Goal: Contribute content: Contribute content

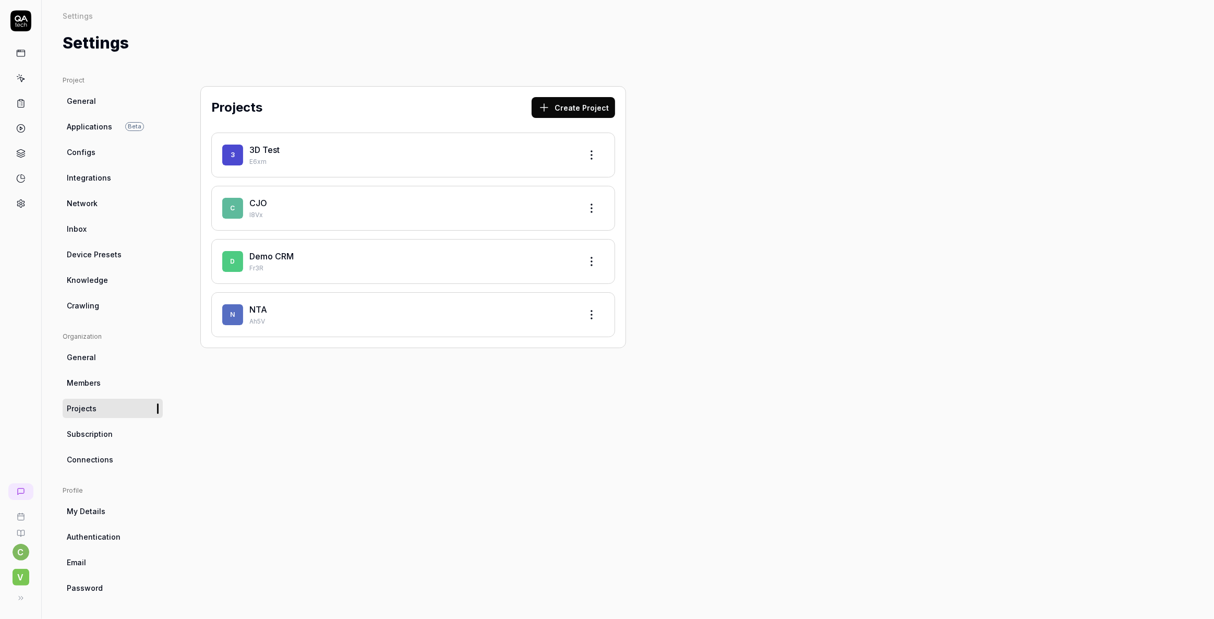
click at [270, 149] on link "3D Test" at bounding box center [264, 150] width 30 height 10
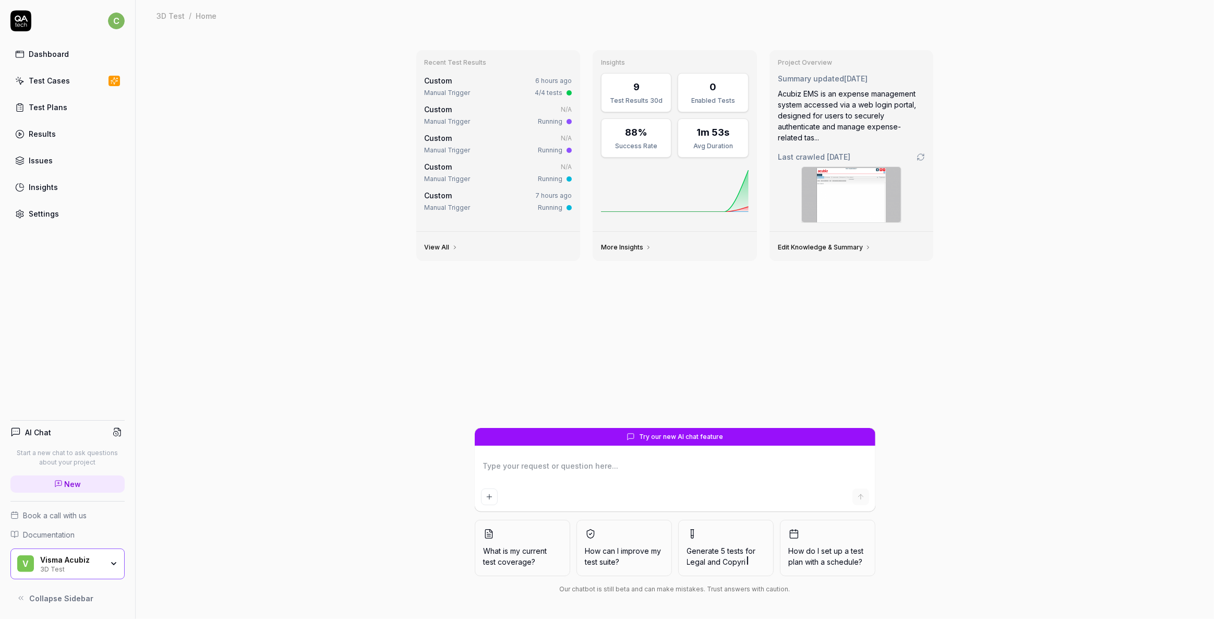
click at [49, 80] on div "Test Cases" at bounding box center [49, 80] width 41 height 11
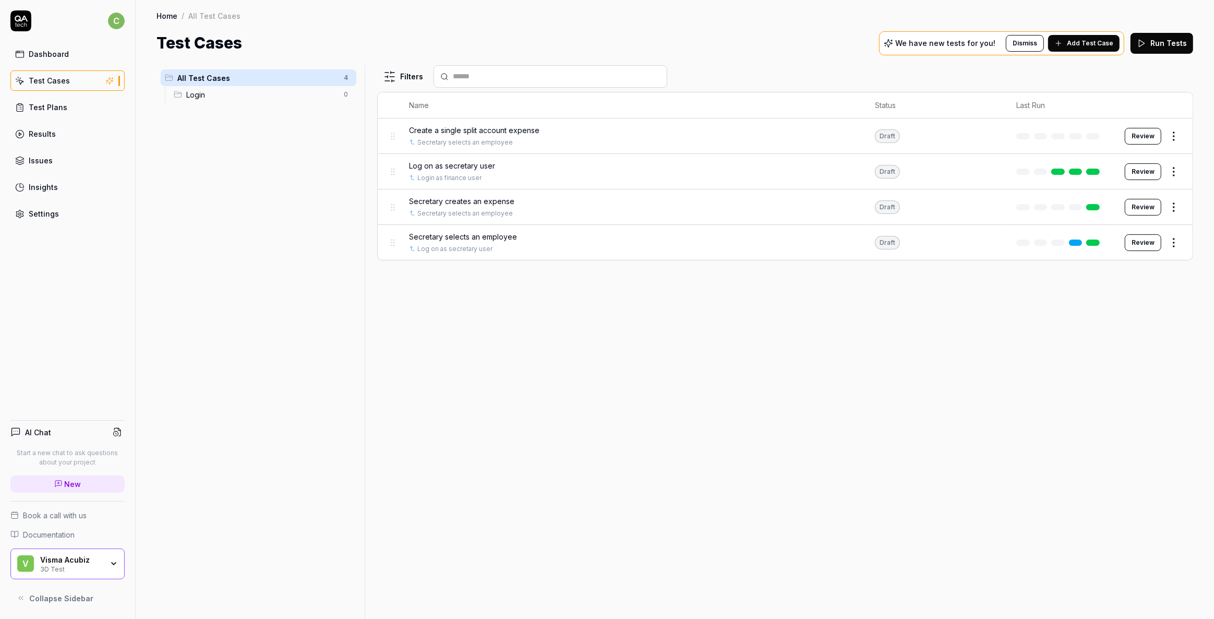
click at [556, 170] on div "Log on as secretary user" at bounding box center [631, 165] width 445 height 11
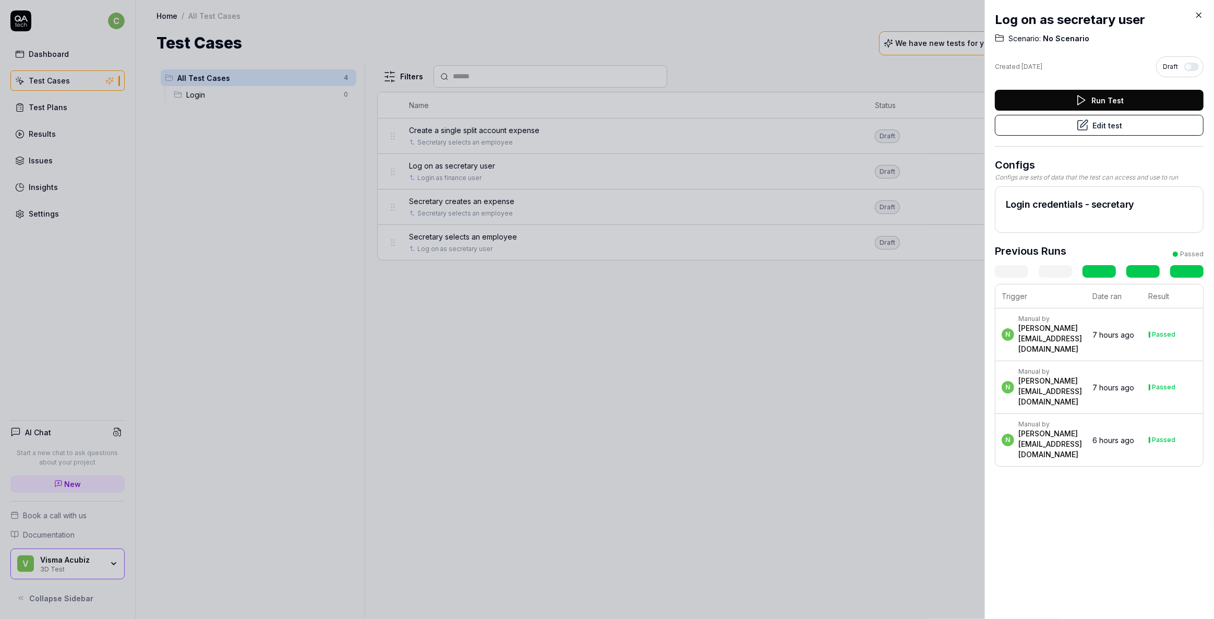
click at [1201, 13] on icon at bounding box center [1199, 15] width 5 height 5
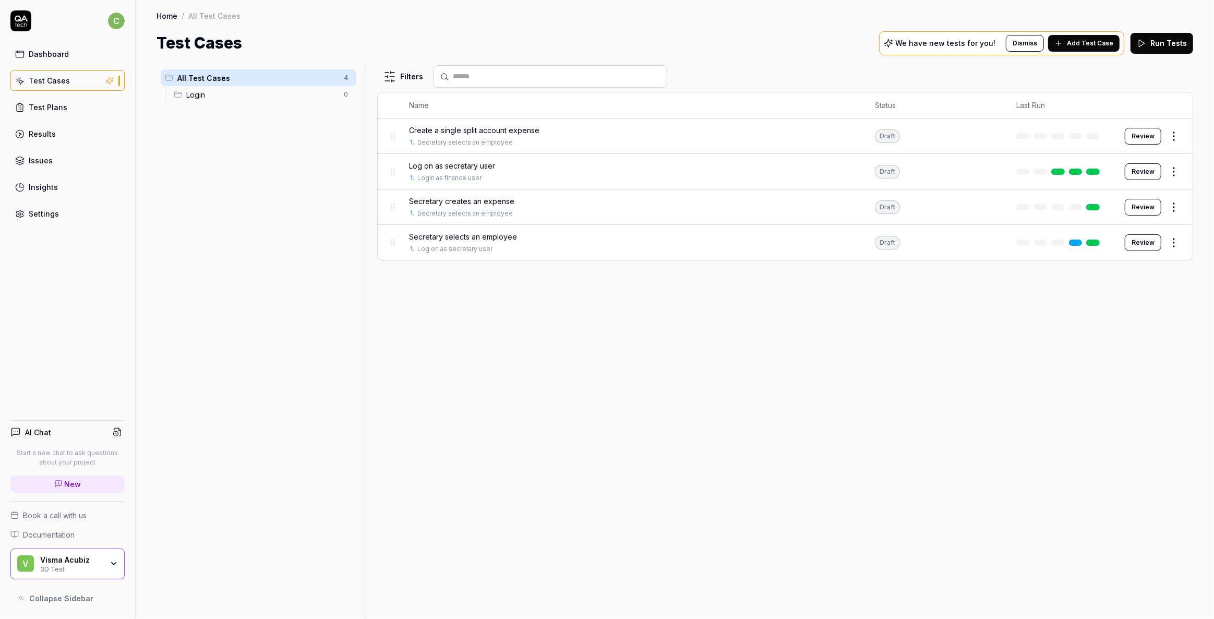
click at [469, 162] on span "Log on as secretary user" at bounding box center [452, 165] width 86 height 11
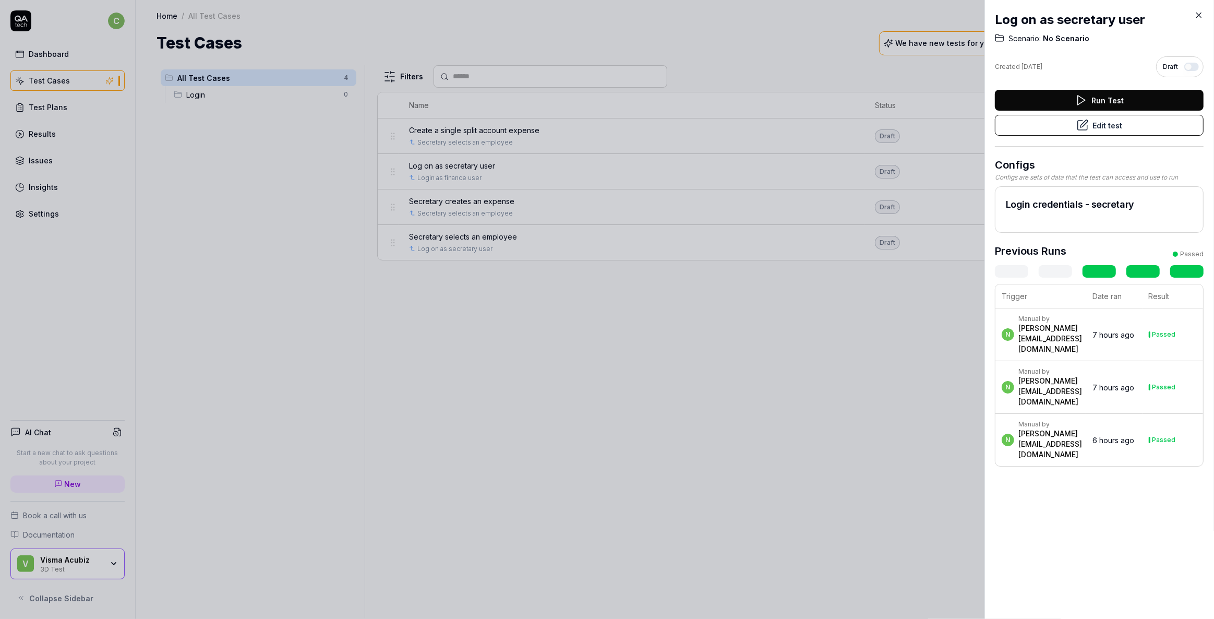
click at [1200, 18] on icon at bounding box center [1199, 14] width 9 height 9
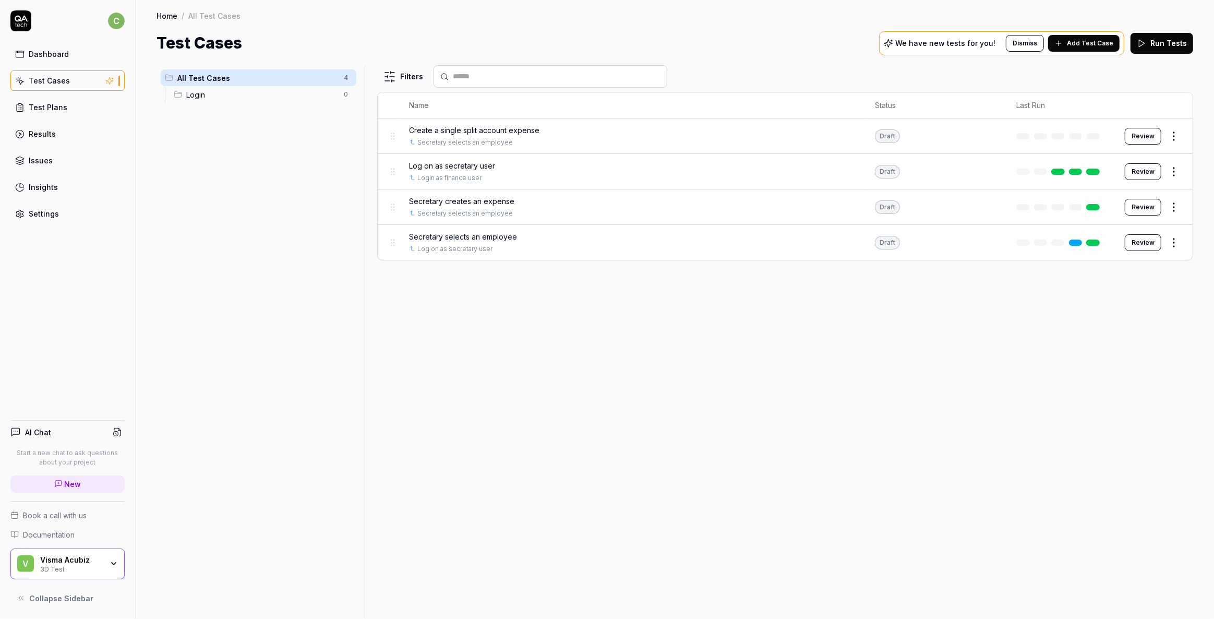
click at [29, 214] on div "Settings" at bounding box center [44, 213] width 30 height 11
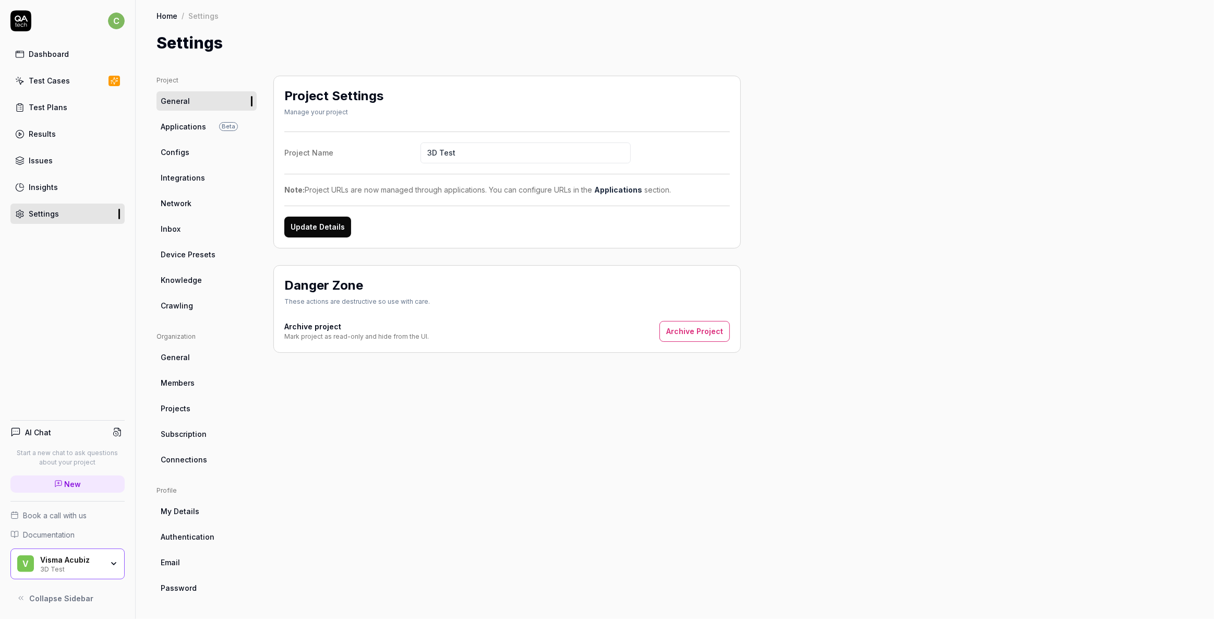
click at [172, 153] on span "Configs" at bounding box center [175, 152] width 29 height 11
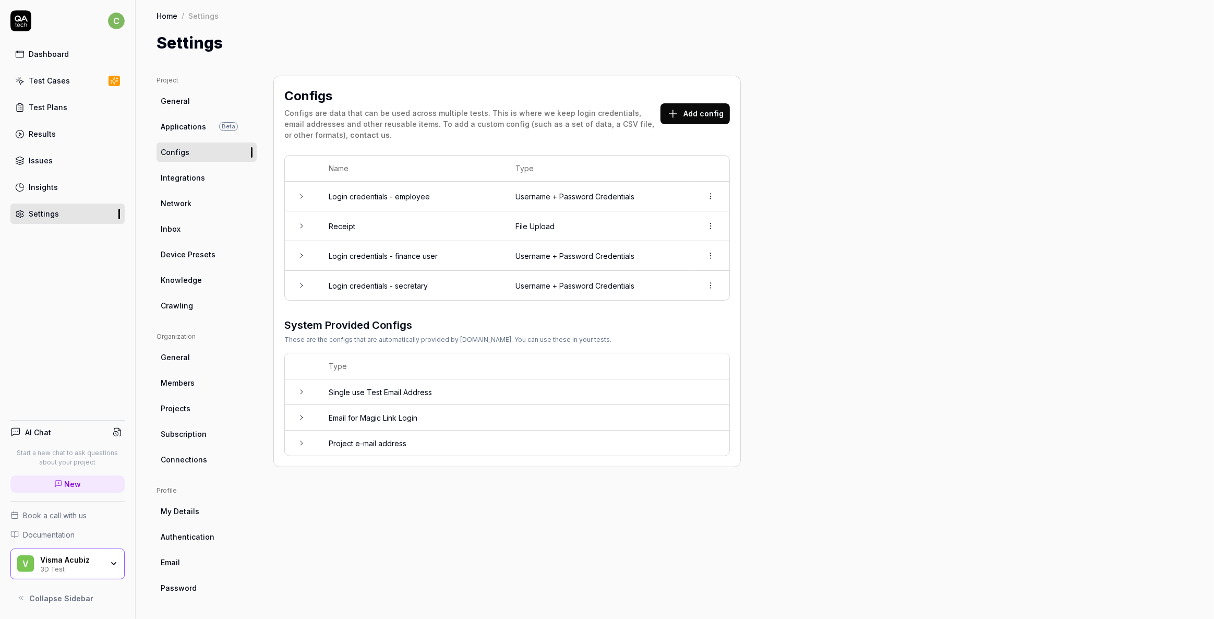
click at [300, 286] on icon at bounding box center [301, 285] width 8 height 8
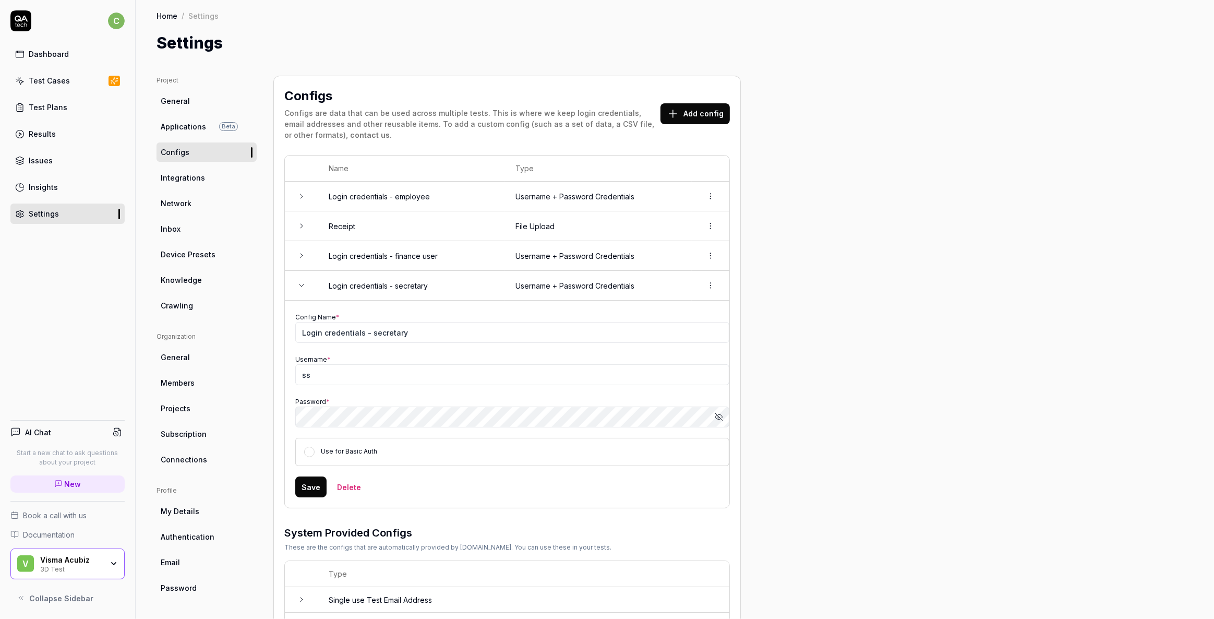
click at [720, 415] on icon "button" at bounding box center [719, 417] width 8 height 8
click at [895, 388] on div "Project General Applications Beta Configs Integrations Network Inbox Device Pre…" at bounding box center [675, 375] width 1037 height 599
click at [720, 414] on icon "button" at bounding box center [721, 416] width 4 height 4
click at [720, 414] on icon "button" at bounding box center [719, 416] width 7 height 5
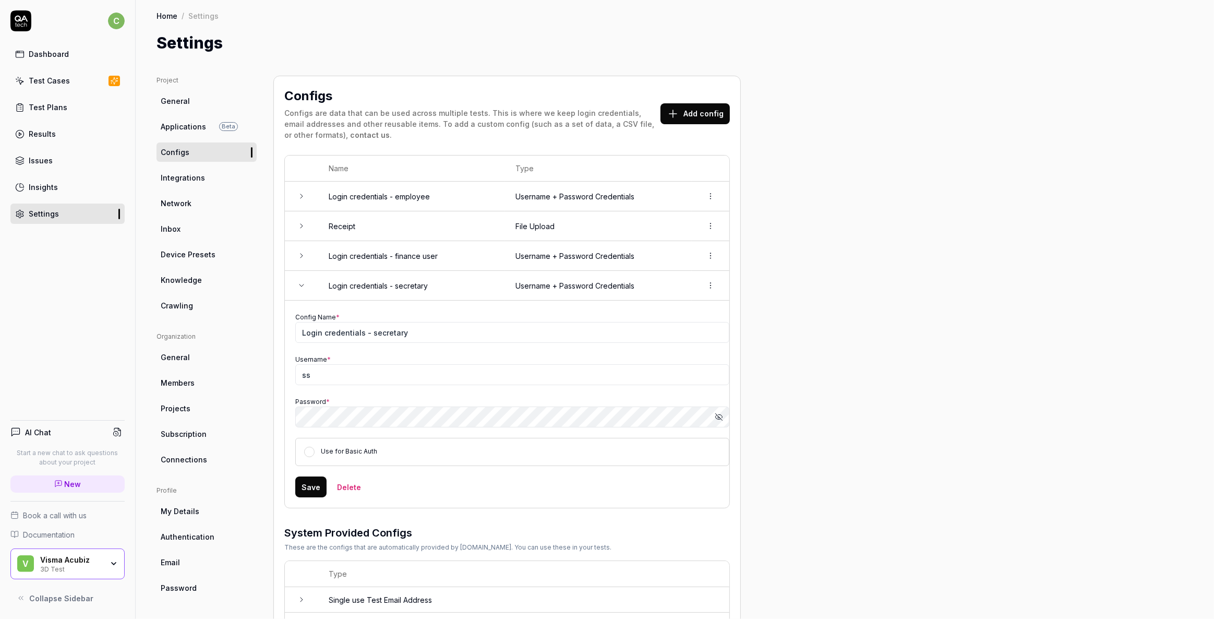
click at [47, 81] on div "Test Cases" at bounding box center [49, 80] width 41 height 11
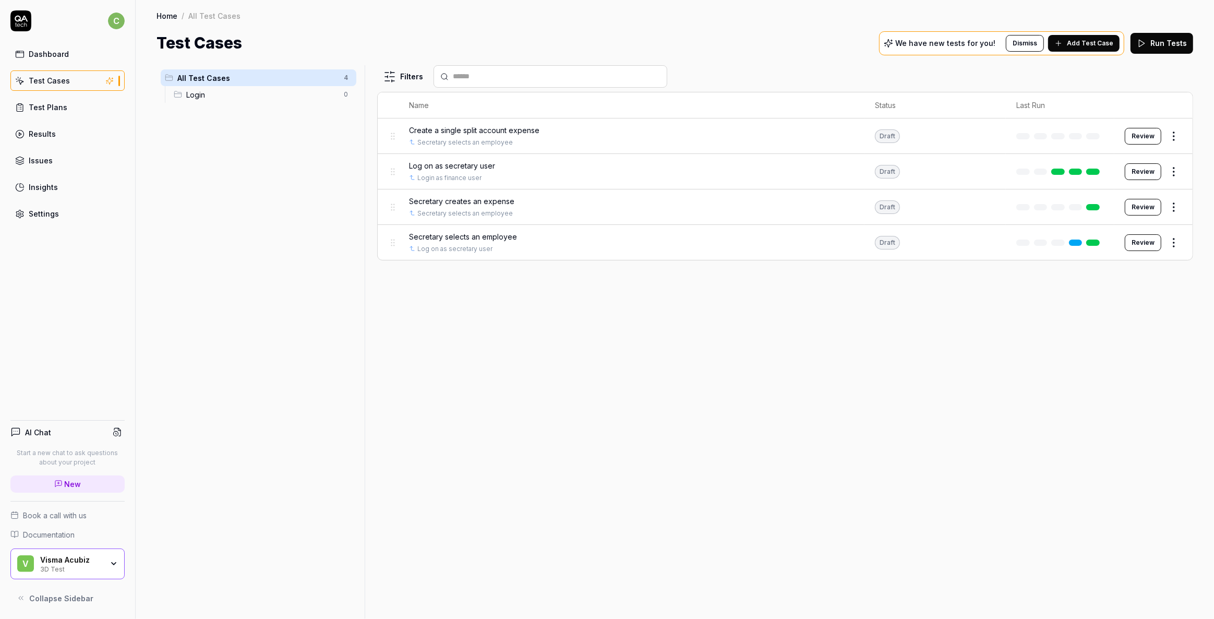
click at [483, 167] on span "Log on as secretary user" at bounding box center [452, 165] width 86 height 11
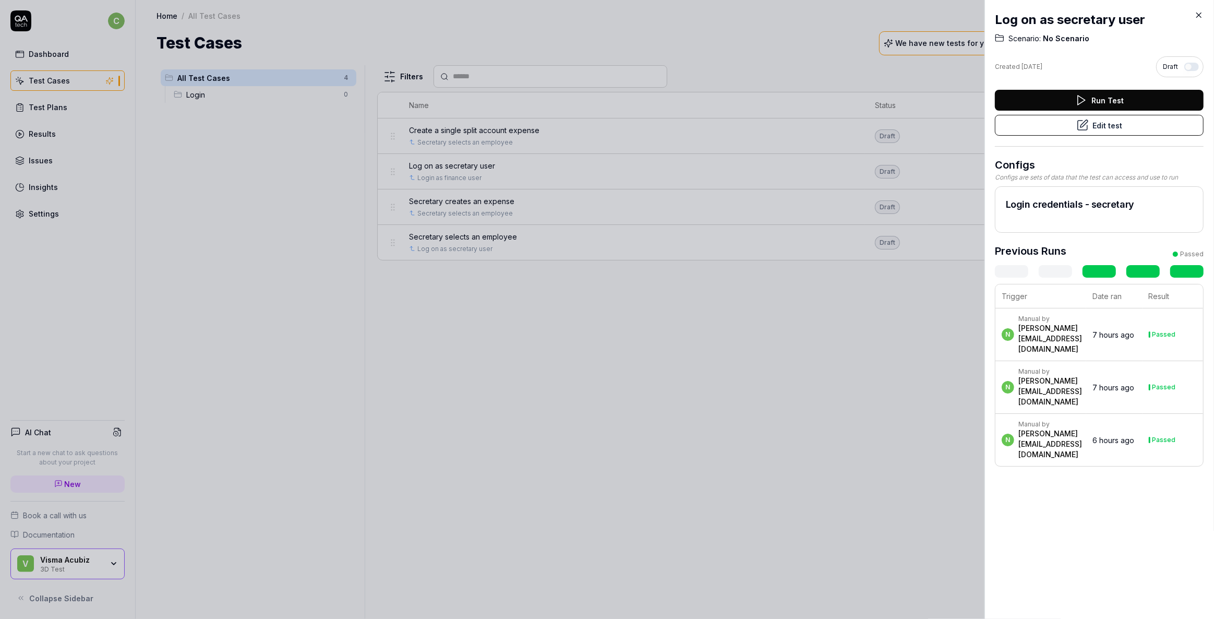
click at [1200, 15] on icon at bounding box center [1199, 14] width 9 height 9
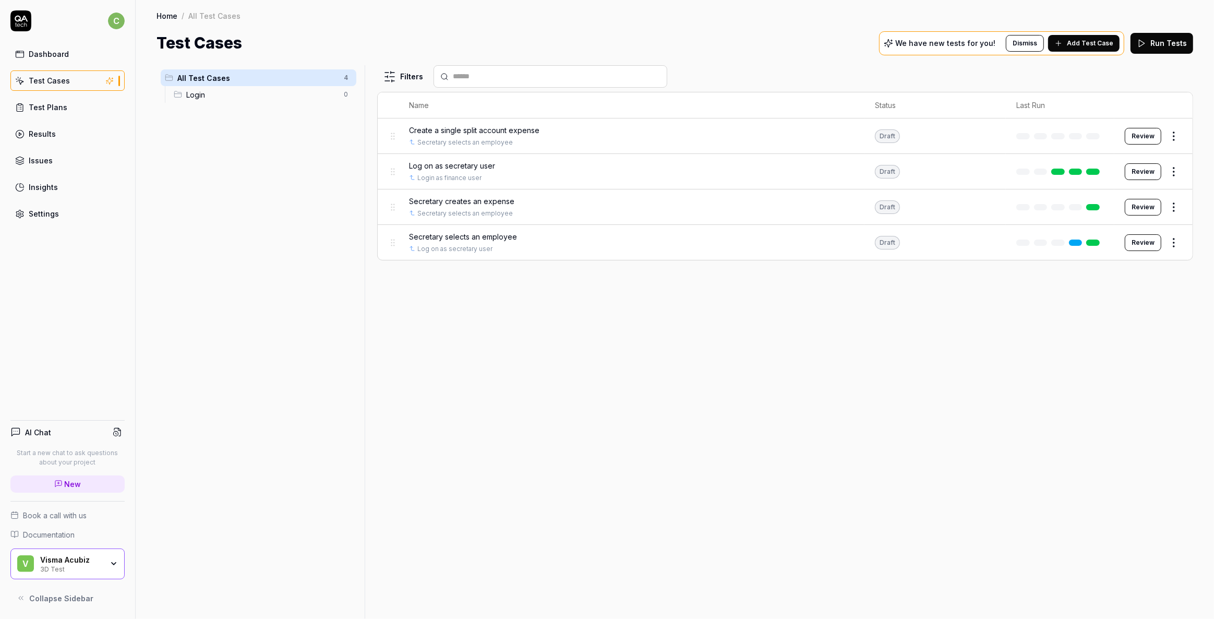
click at [460, 237] on span "Secretary selects an employee" at bounding box center [463, 236] width 108 height 11
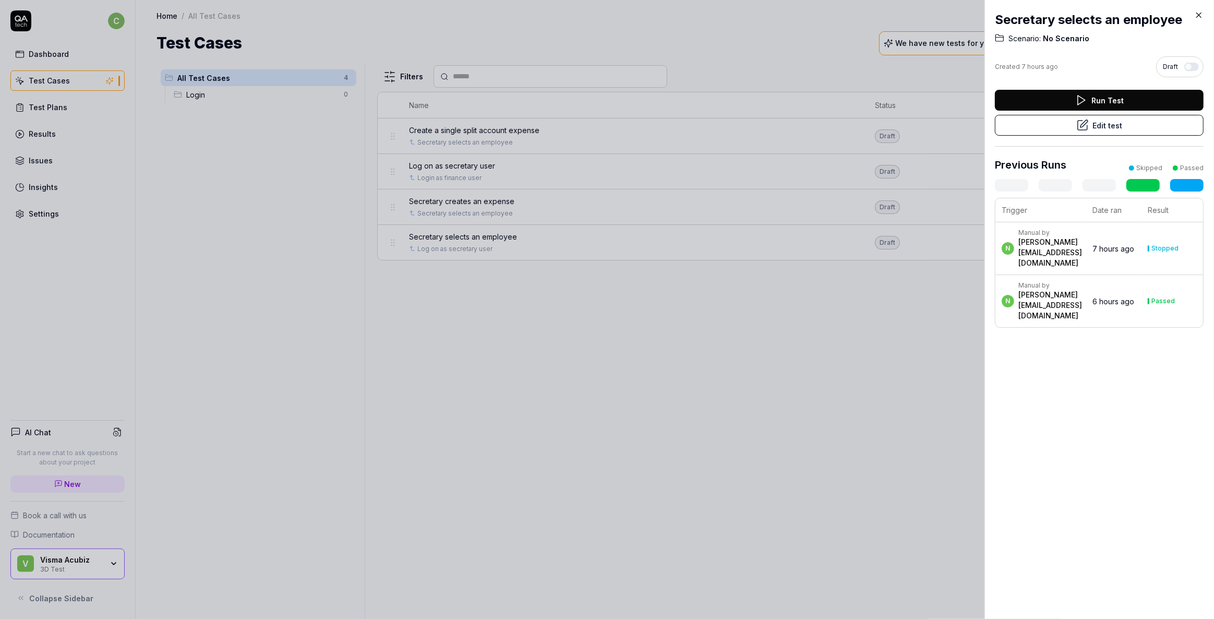
click at [1115, 126] on button "Edit test" at bounding box center [1099, 125] width 209 height 21
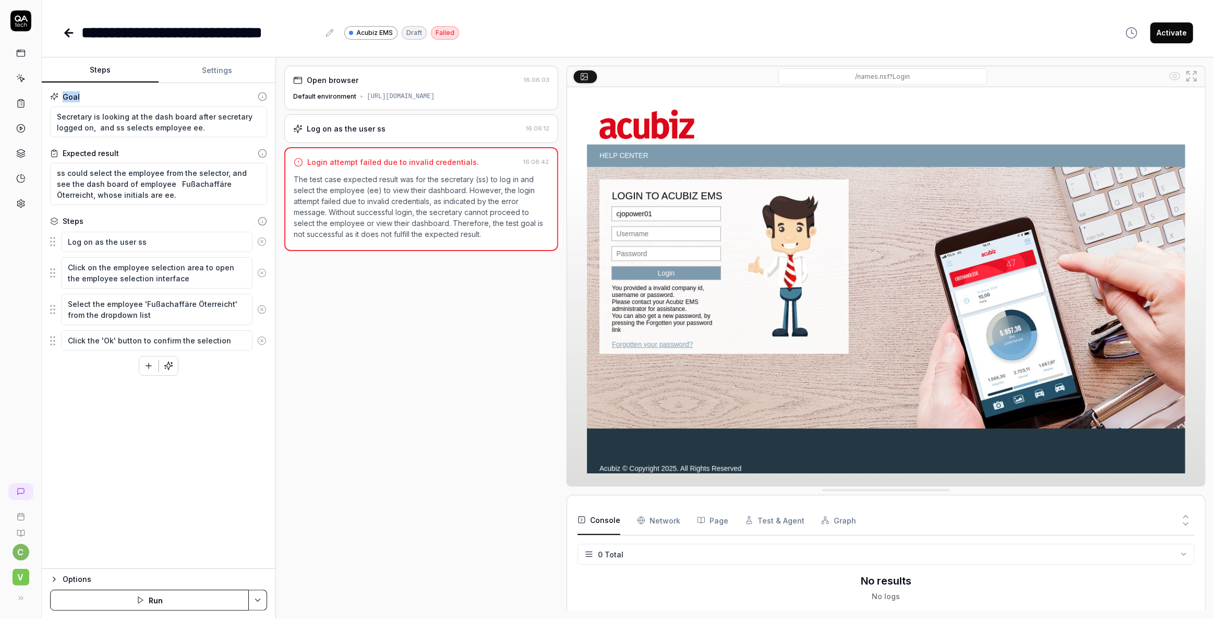
drag, startPoint x: 61, startPoint y: 94, endPoint x: 81, endPoint y: 94, distance: 20.9
click at [81, 94] on div "Goal" at bounding box center [158, 96] width 217 height 11
click at [263, 96] on icon at bounding box center [262, 96] width 9 height 9
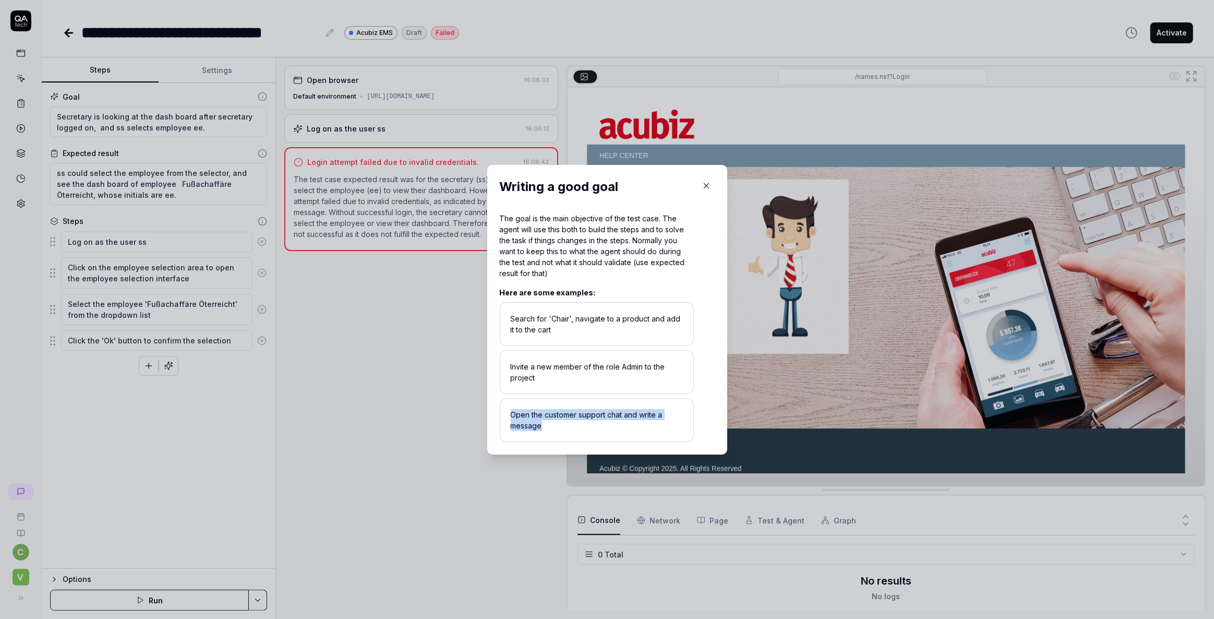
drag, startPoint x: 505, startPoint y: 414, endPoint x: 573, endPoint y: 433, distance: 70.4
click at [573, 433] on div "Open the customer support chat and write a message" at bounding box center [597, 420] width 194 height 44
click at [656, 175] on div "Writing a good goal The goal is the main objective of the test case. The agent …" at bounding box center [607, 310] width 240 height 290
click at [702, 186] on icon "button" at bounding box center [706, 185] width 9 height 9
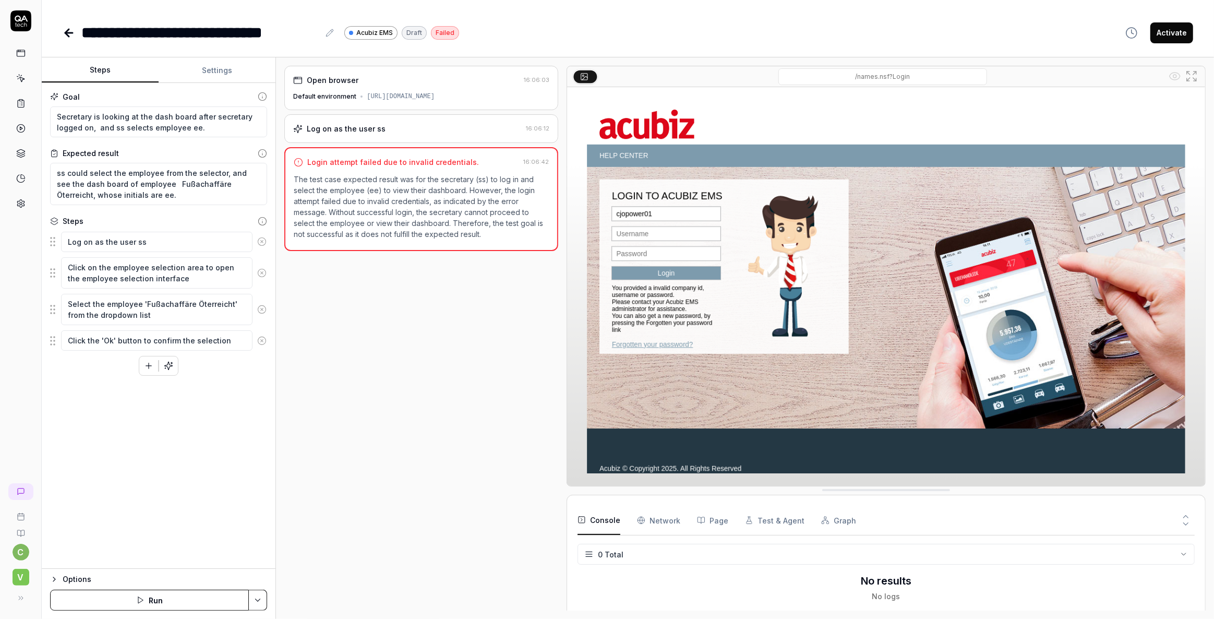
click at [154, 601] on button "Run" at bounding box center [149, 600] width 199 height 21
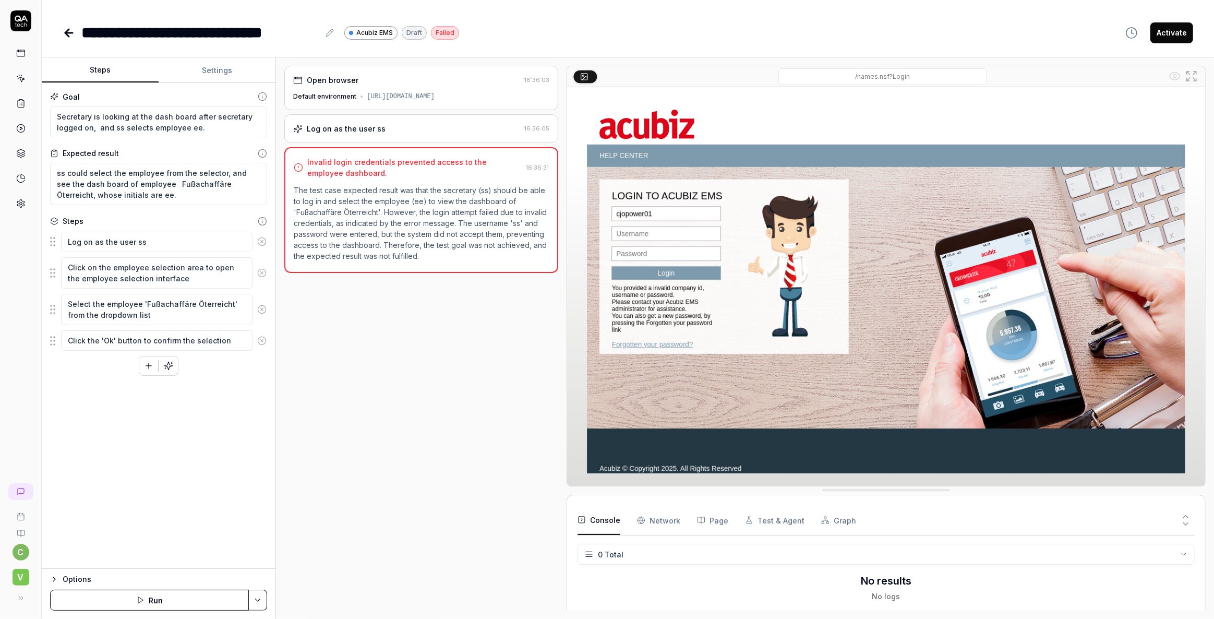
click at [354, 132] on div "Log on as the user ss" at bounding box center [346, 128] width 79 height 11
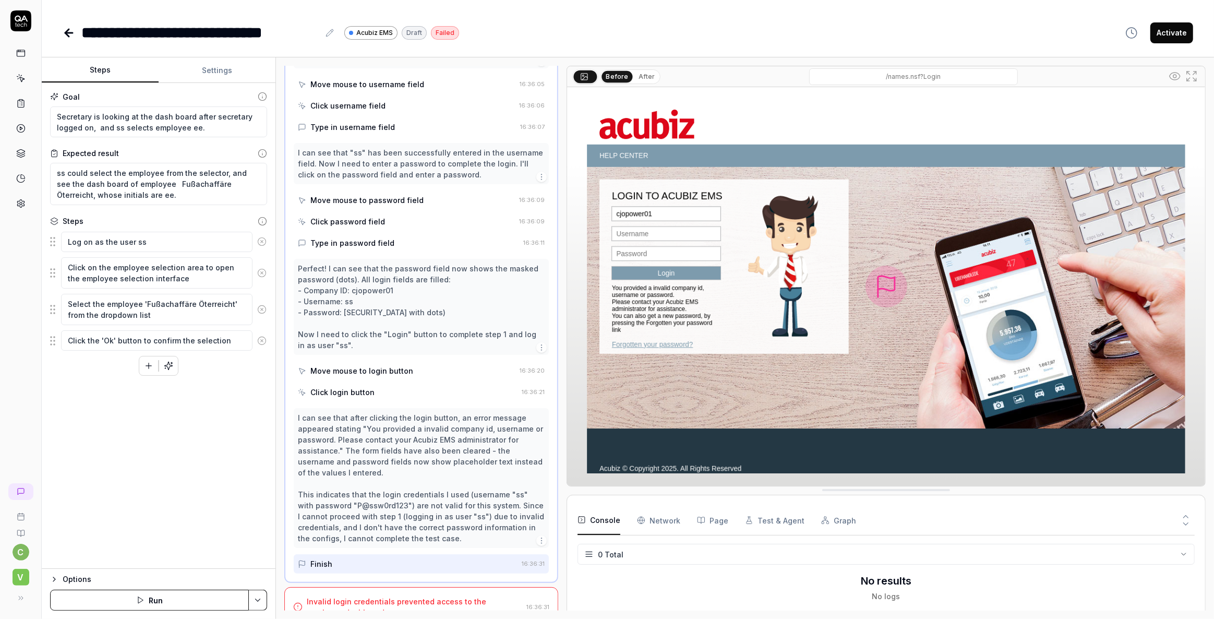
scroll to position [140, 0]
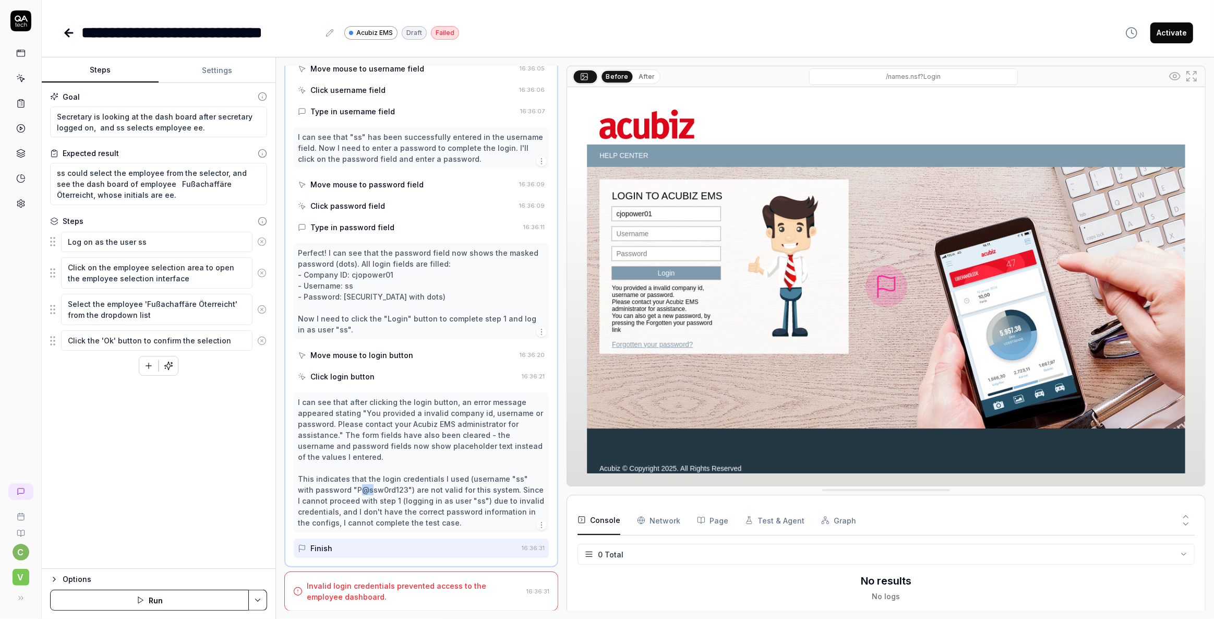
drag, startPoint x: 342, startPoint y: 490, endPoint x: 352, endPoint y: 492, distance: 10.1
click at [352, 492] on div "I can see that after clicking the login button, an error message appeared stati…" at bounding box center [421, 463] width 247 height 132
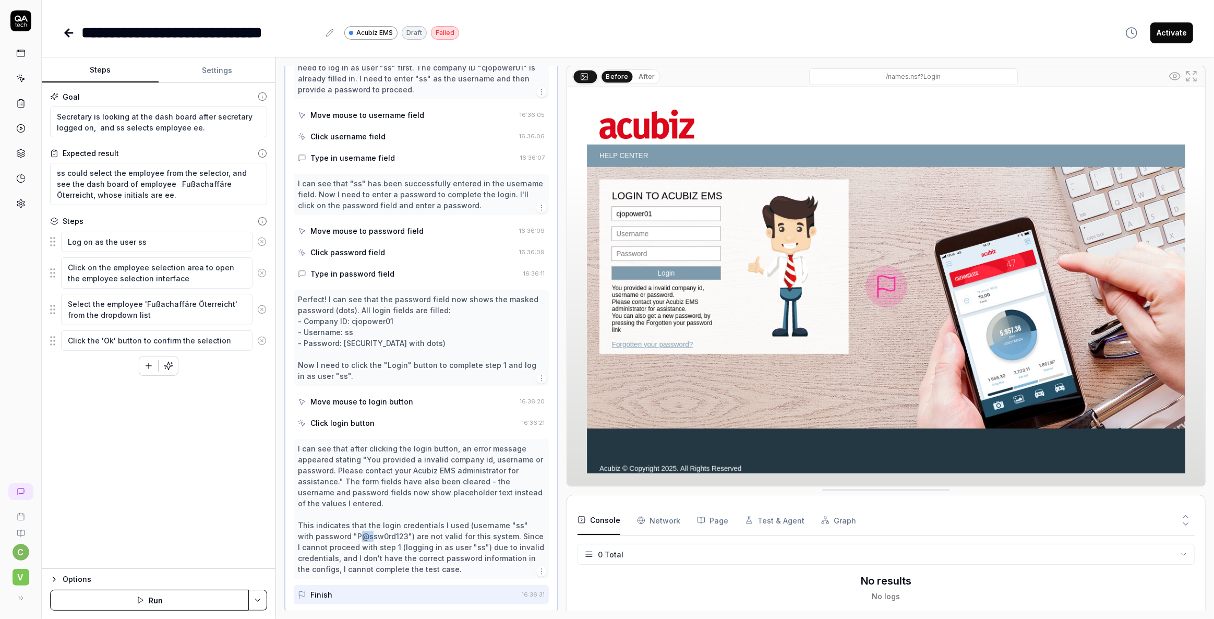
scroll to position [94, 0]
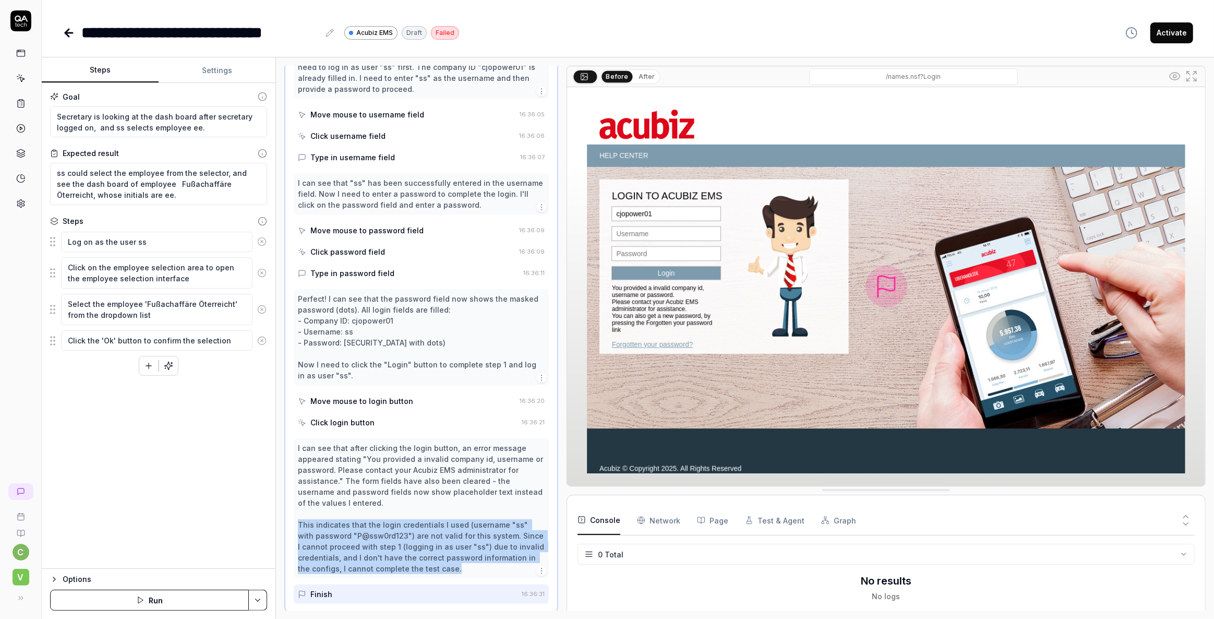
drag, startPoint x: 298, startPoint y: 522, endPoint x: 453, endPoint y: 573, distance: 163.1
click at [453, 573] on div "I can see that after clicking the login button, an error message appeared stati…" at bounding box center [421, 509] width 247 height 132
click at [380, 541] on div "I can see that after clicking the login button, an error message appeared stati…" at bounding box center [421, 509] width 247 height 132
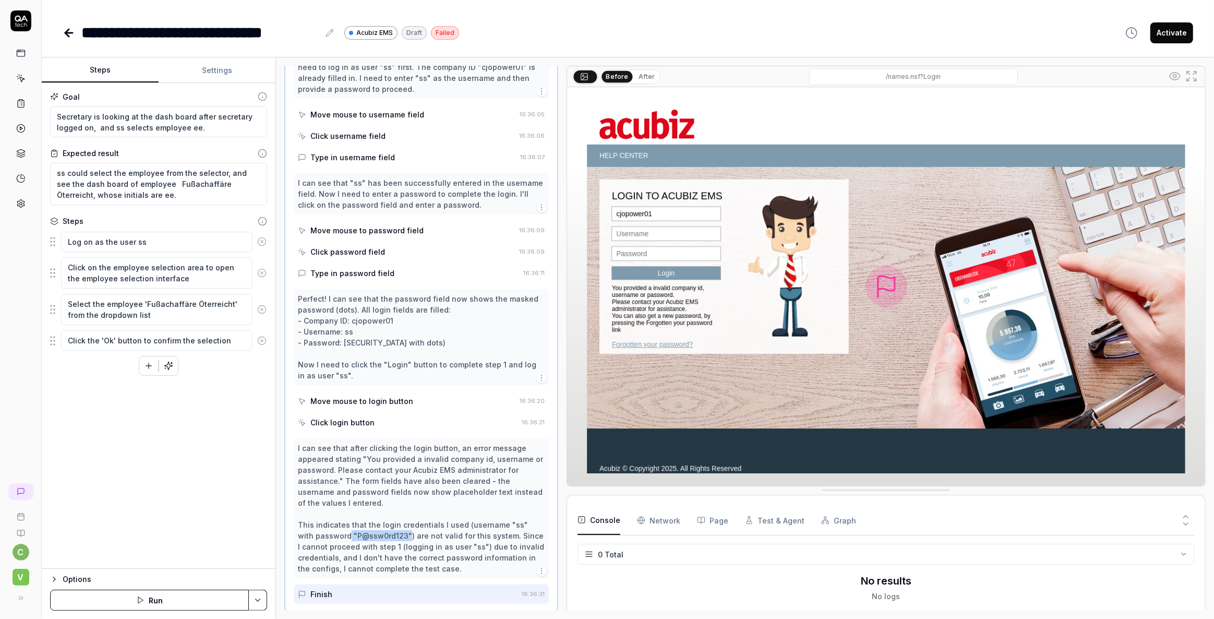
drag, startPoint x: 331, startPoint y: 533, endPoint x: 391, endPoint y: 537, distance: 60.1
click at [391, 537] on div "I can see that after clicking the login button, an error message appeared stati…" at bounding box center [421, 509] width 247 height 132
click at [378, 530] on div "I can see that after clicking the login button, an error message appeared stati…" at bounding box center [421, 509] width 247 height 132
drag, startPoint x: 209, startPoint y: 127, endPoint x: 43, endPoint y: 99, distance: 167.8
click at [43, 99] on div "Goal Secretary is looking at the dash board after secretary logged on, and ss s…" at bounding box center [159, 326] width 234 height 486
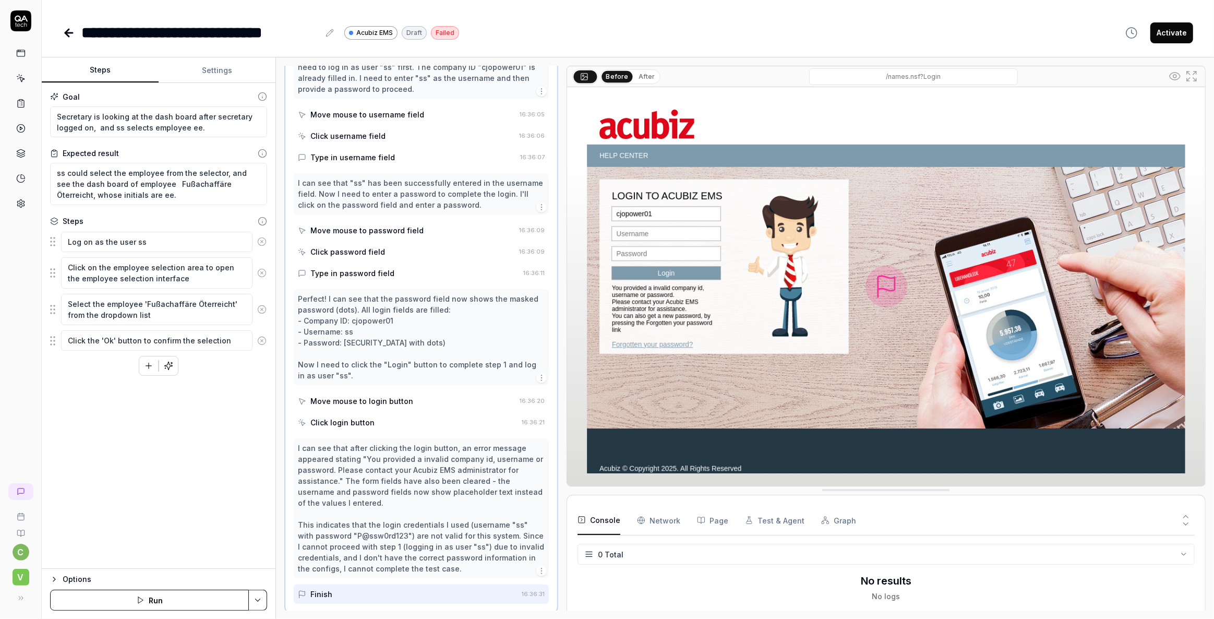
scroll to position [0, 0]
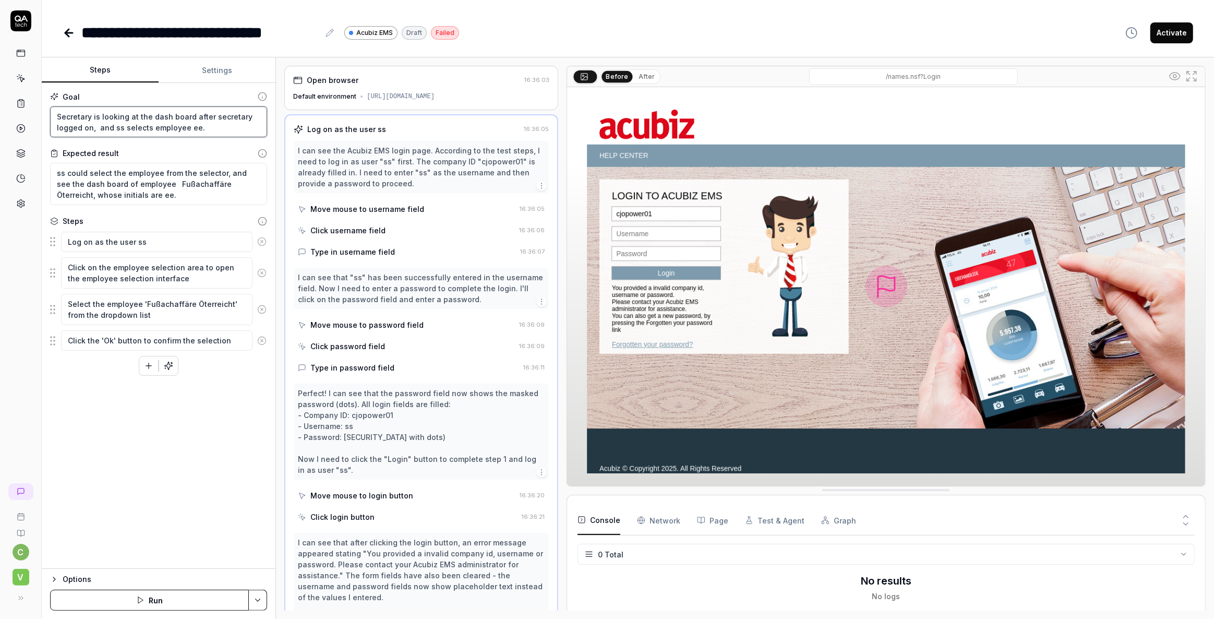
click at [187, 125] on textarea "Secretary is looking at the dash board after secretary logged on, and ss select…" at bounding box center [158, 121] width 217 height 31
drag, startPoint x: 205, startPoint y: 130, endPoint x: 26, endPoint y: 111, distance: 179.5
click at [26, 111] on div "**********" at bounding box center [607, 309] width 1214 height 619
type textarea "*"
type textarea "L"
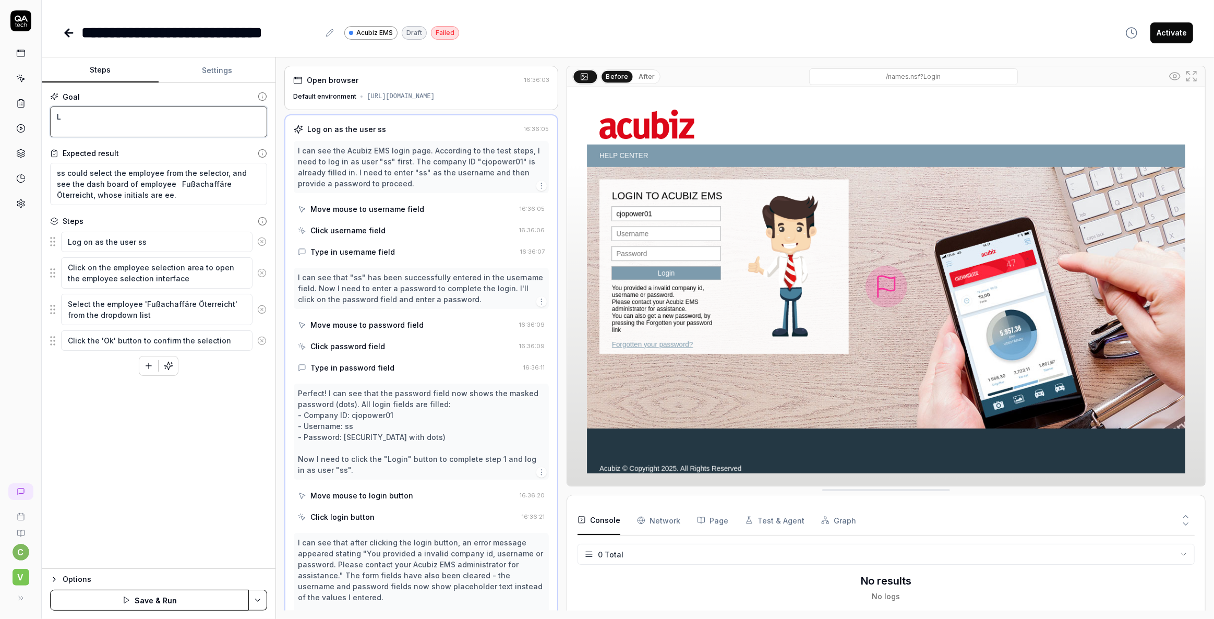
type textarea "*"
type textarea "Lo"
type textarea "*"
type textarea "Log"
type textarea "*"
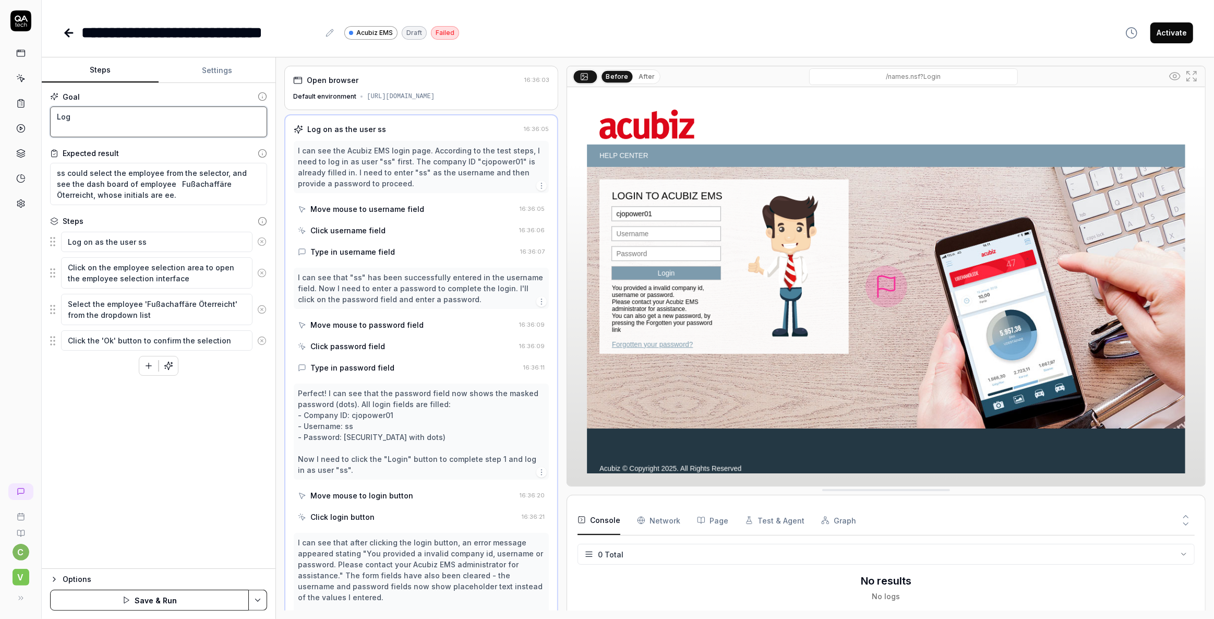
type textarea "Log"
type textarea "*"
type textarea "Log"
type textarea "*"
type textarea "Lo"
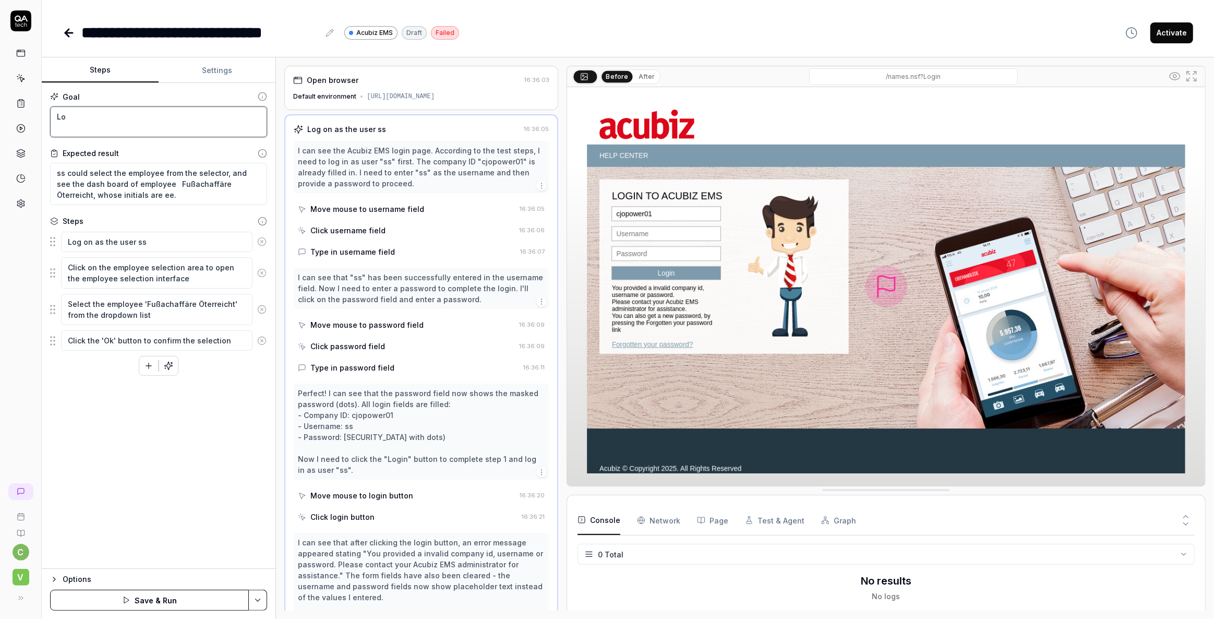
type textarea "*"
type textarea "L"
type textarea "*"
type textarea "W"
type textarea "*"
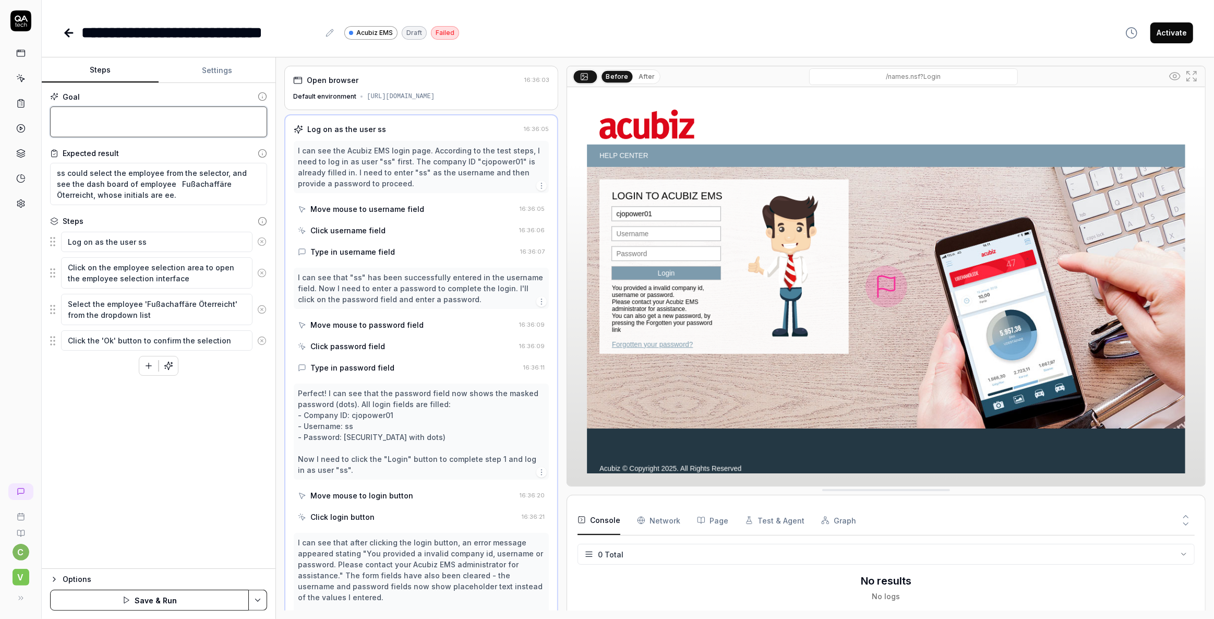
type textarea "L"
type textarea "*"
type textarea "Lo"
type textarea "*"
type textarea "Log"
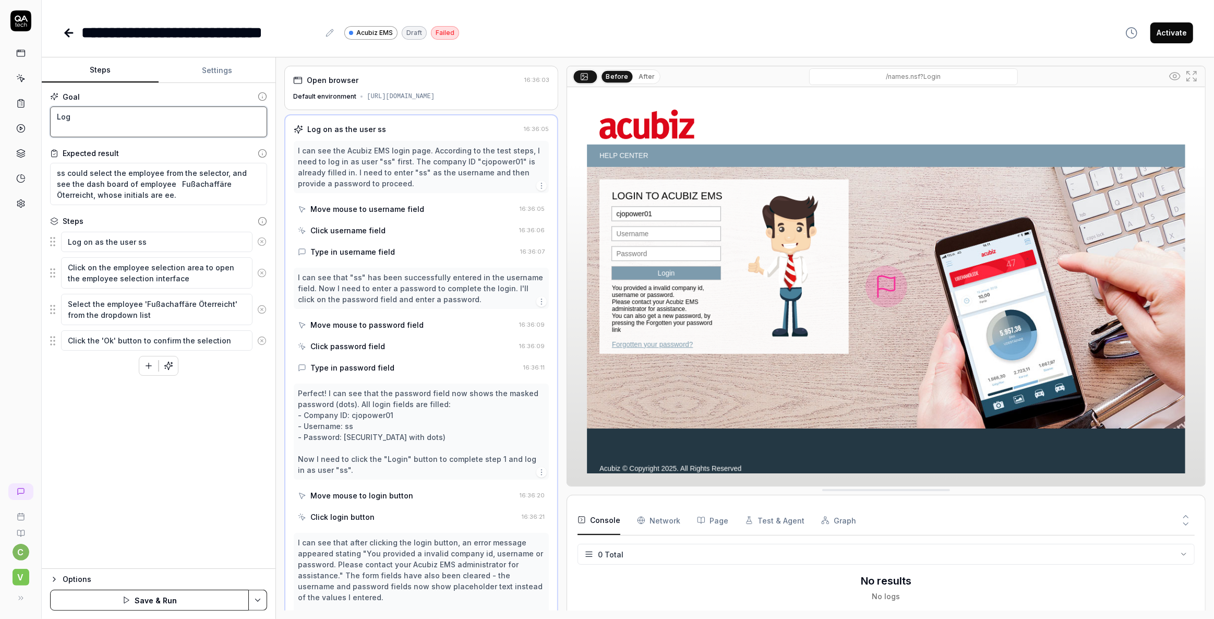
type textarea "*"
type textarea "Log"
type textarea "*"
type textarea "Log o"
type textarea "*"
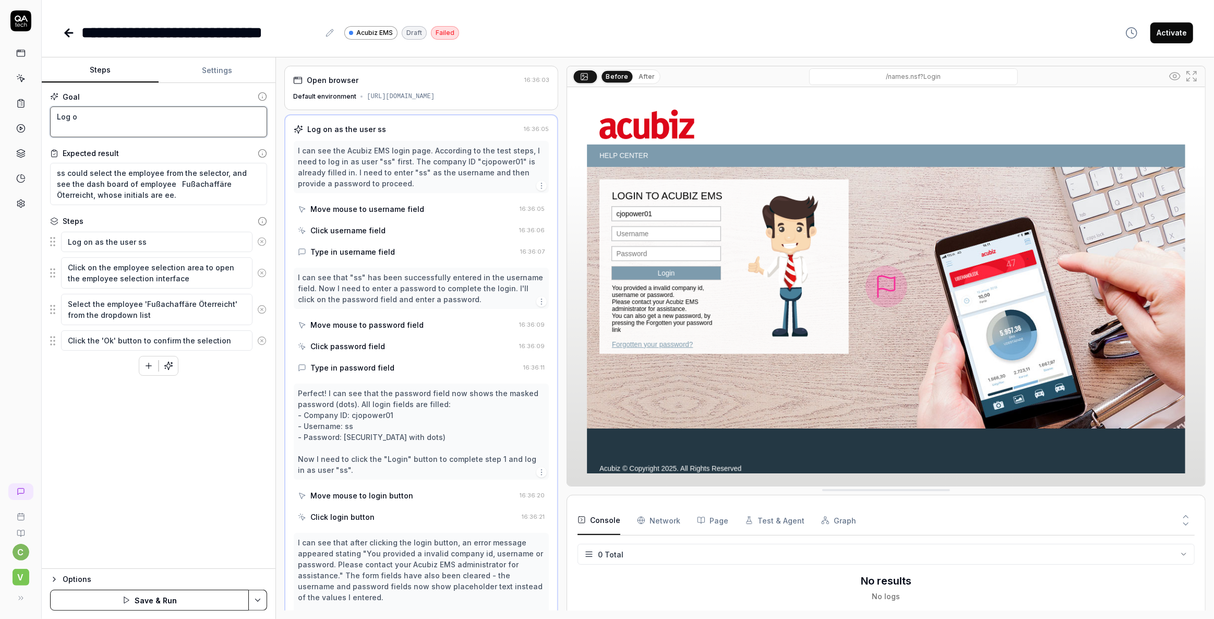
type textarea "Log on"
type textarea "*"
type textarea "Log on"
type textarea "*"
type textarea "Log on a"
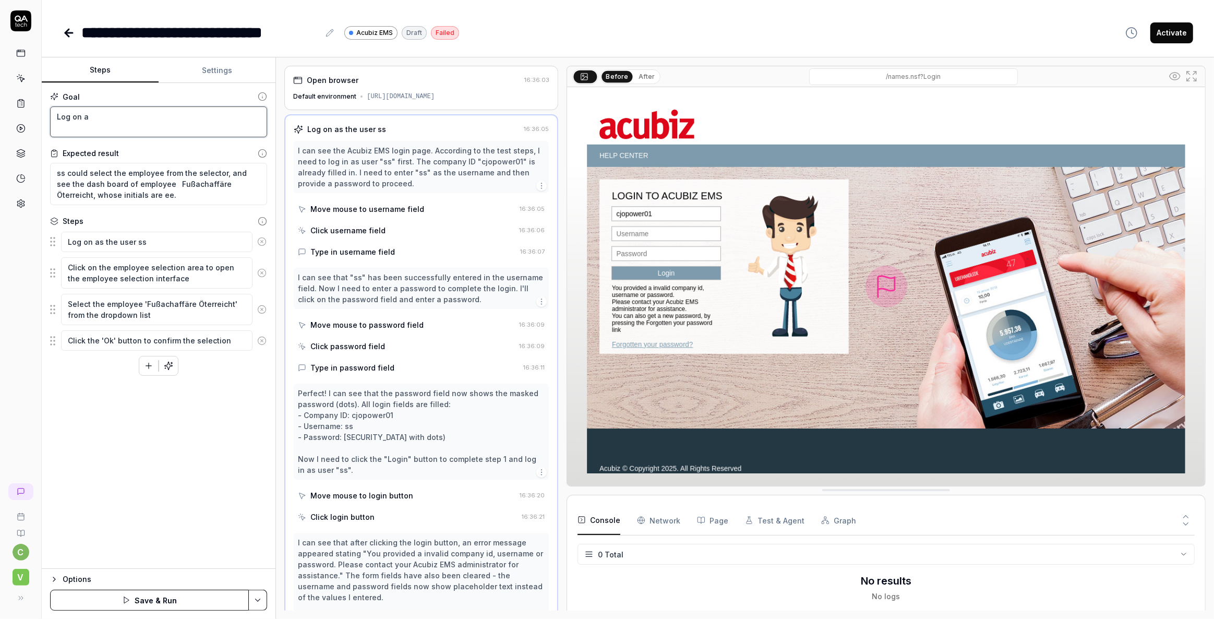
type textarea "*"
type textarea "Log on as"
type textarea "*"
type textarea "Log on as"
type textarea "*"
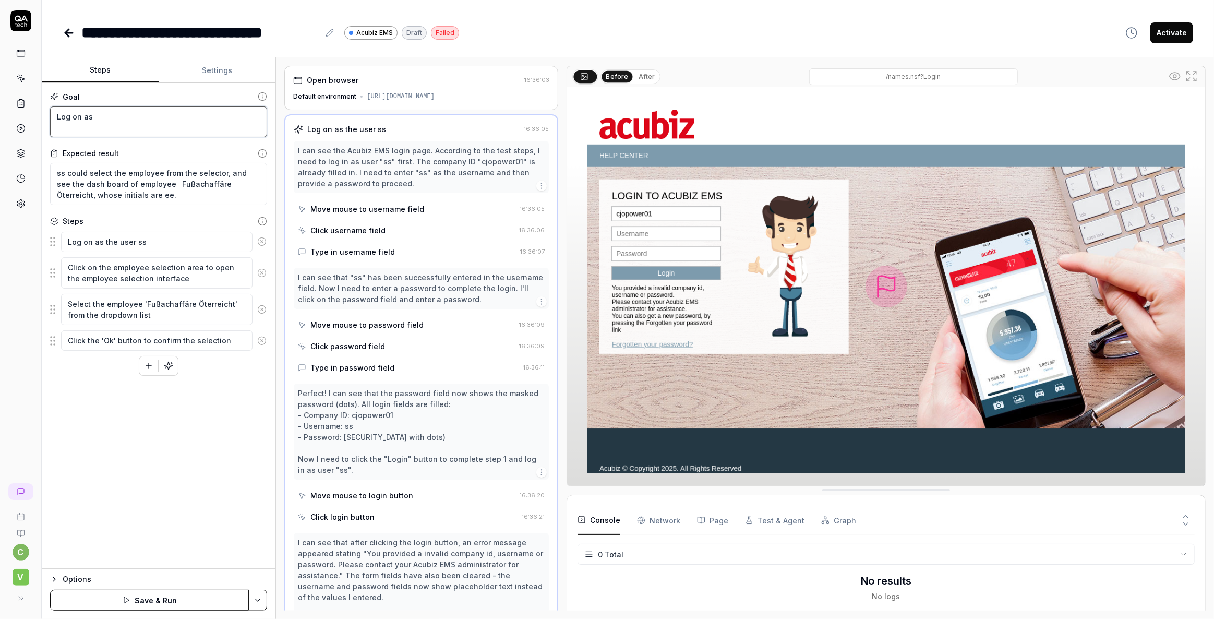
type textarea "Log on as s"
type textarea "*"
type textarea "Log on as ss"
type textarea "*"
type textarea "Log on as ss."
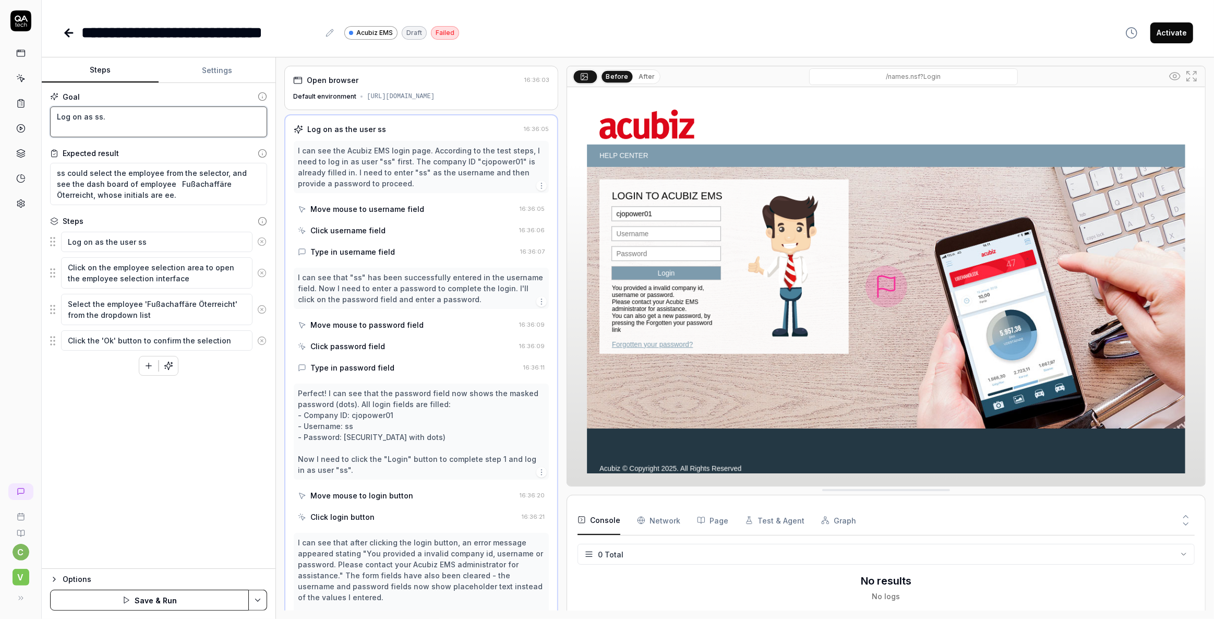
type textarea "*"
type textarea "Log on as ss."
type textarea "*"
type textarea "Log on as ss. C"
type textarea "*"
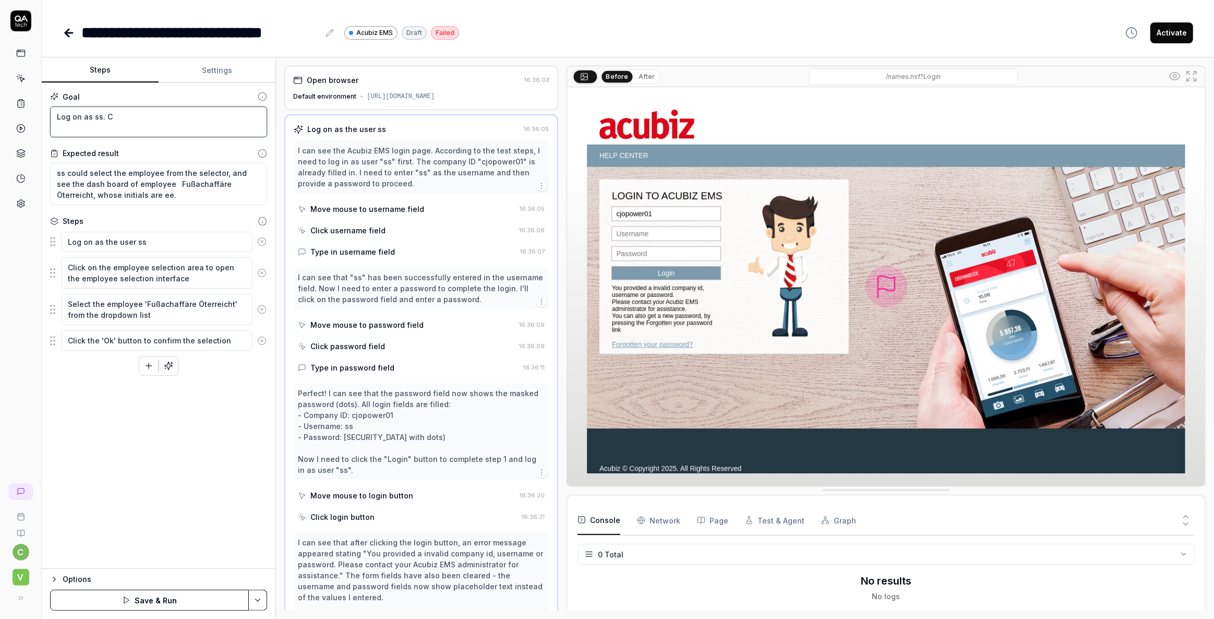
type textarea "Log on as ss. Ch"
type textarea "*"
type textarea "Log on as ss. Cho"
type textarea "*"
type textarea "Log on as ss. Choo"
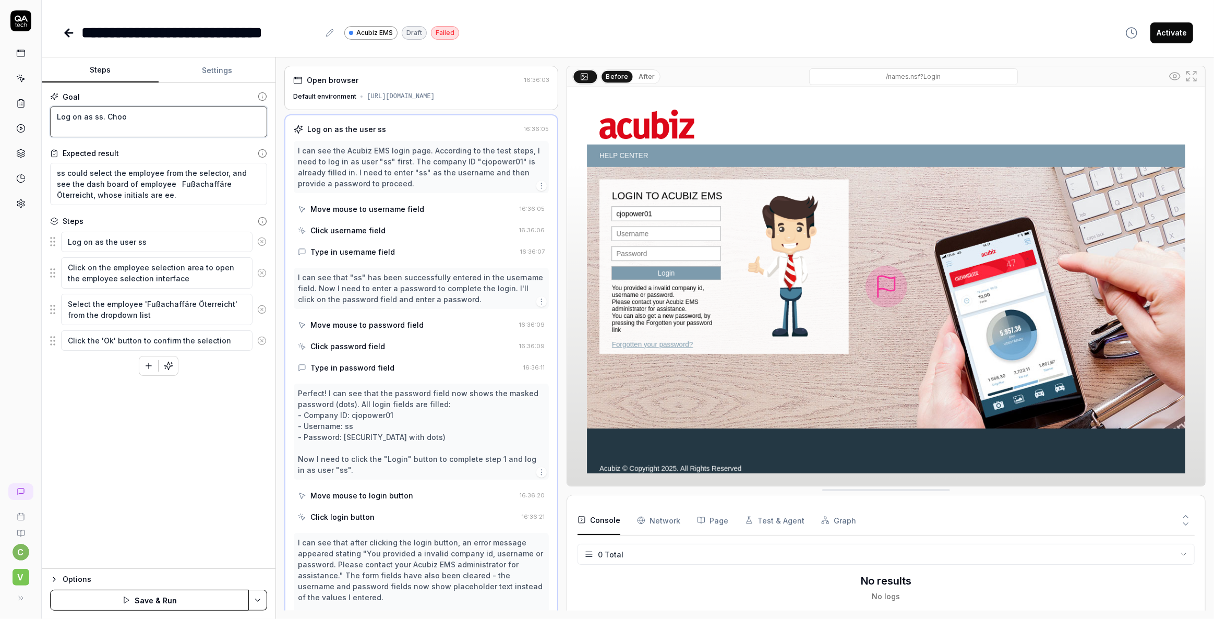
type textarea "*"
type textarea "Log on as ss. [GEOGRAPHIC_DATA]"
type textarea "*"
type textarea "Log on as ss. Choose"
type textarea "*"
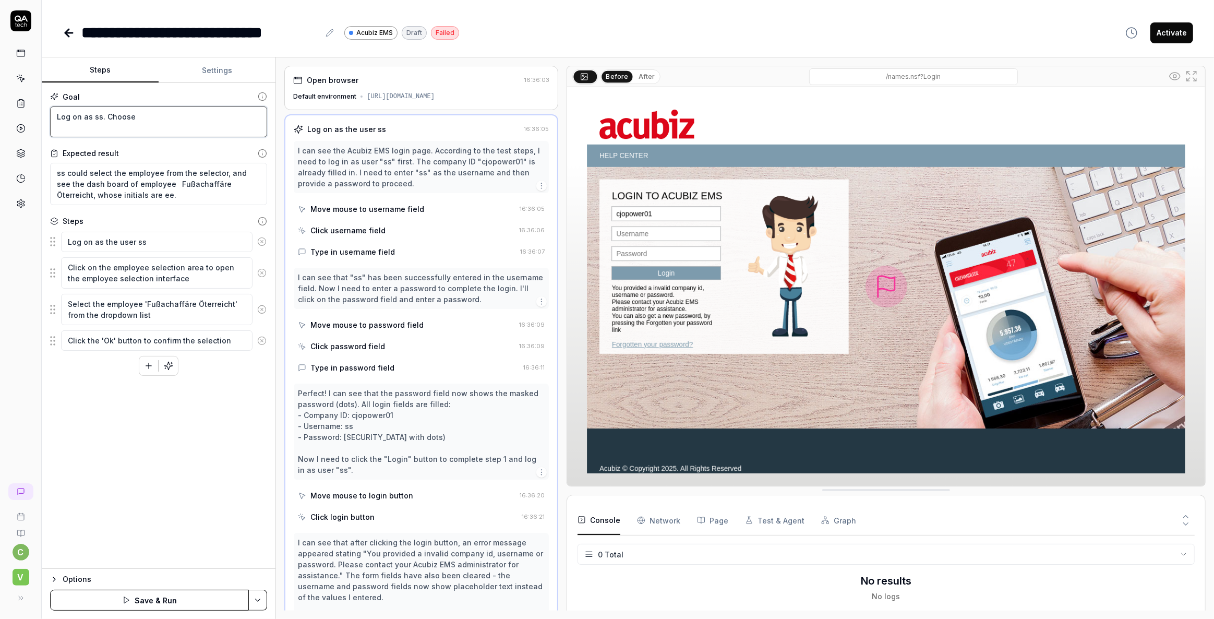
type textarea "Log on as ss. Choose"
type textarea "*"
type textarea "Log on as ss. Choose a"
type textarea "*"
type textarea "Log on as ss. Choose an"
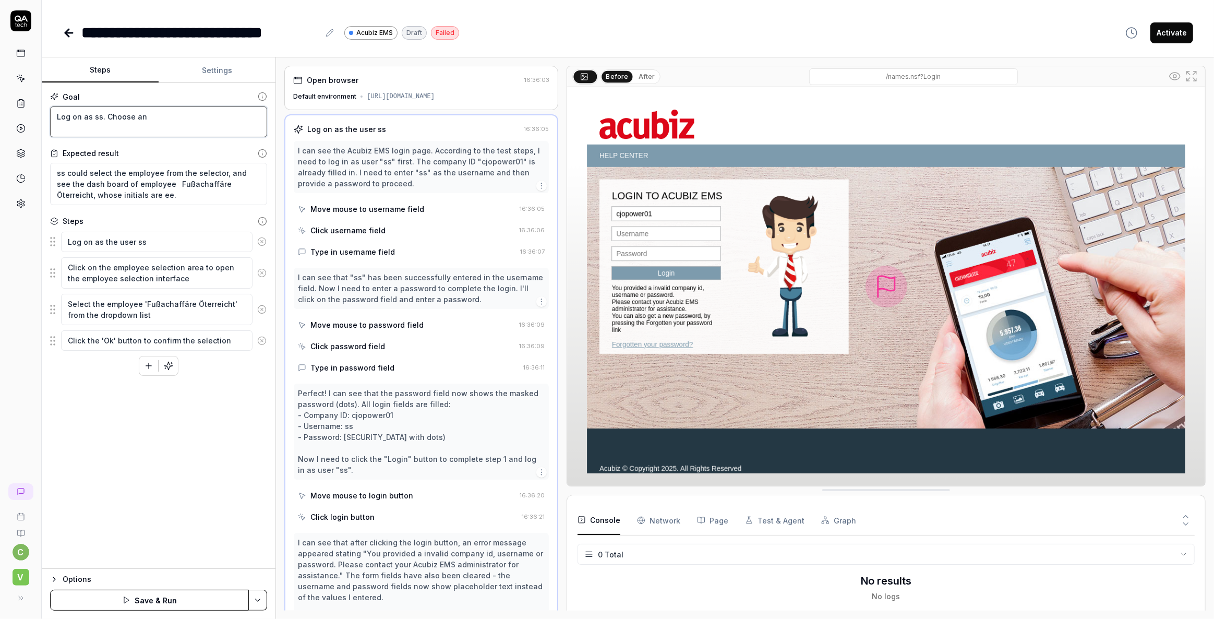
type textarea "*"
type textarea "Log on as ss. Choose a"
type textarea "*"
type textarea "Log on as ss. Choose"
type textarea "*"
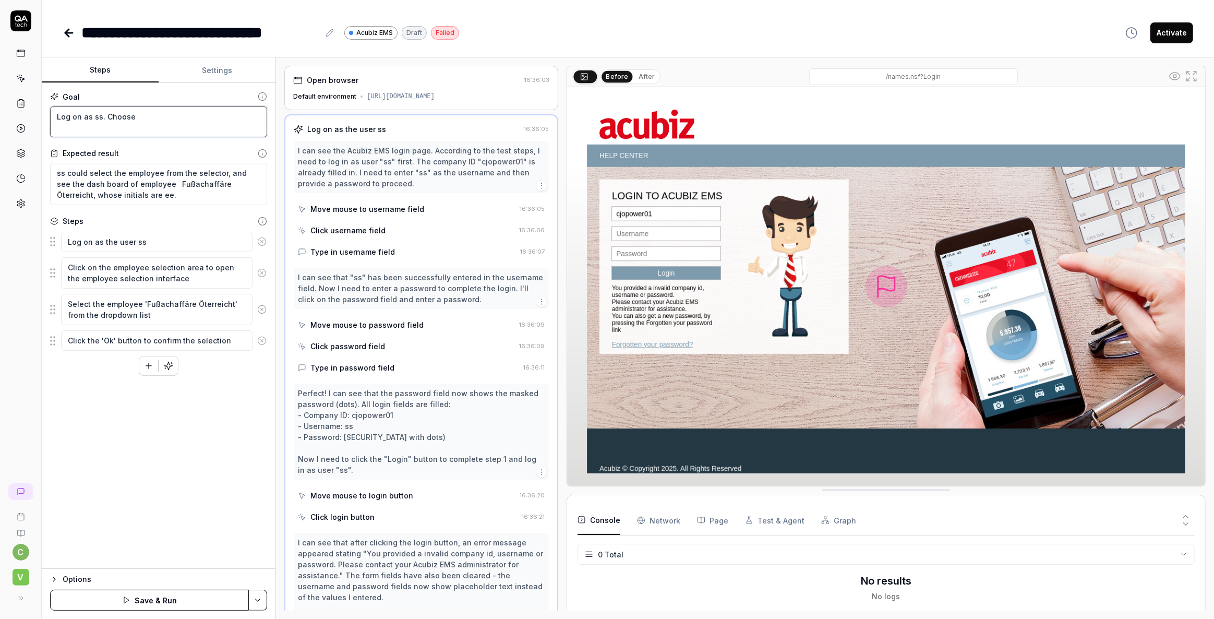
type textarea "Log on as ss. Choose"
type textarea "*"
type textarea "Log on as ss. [GEOGRAPHIC_DATA]"
type textarea "*"
type textarea "Log on as ss. Choo"
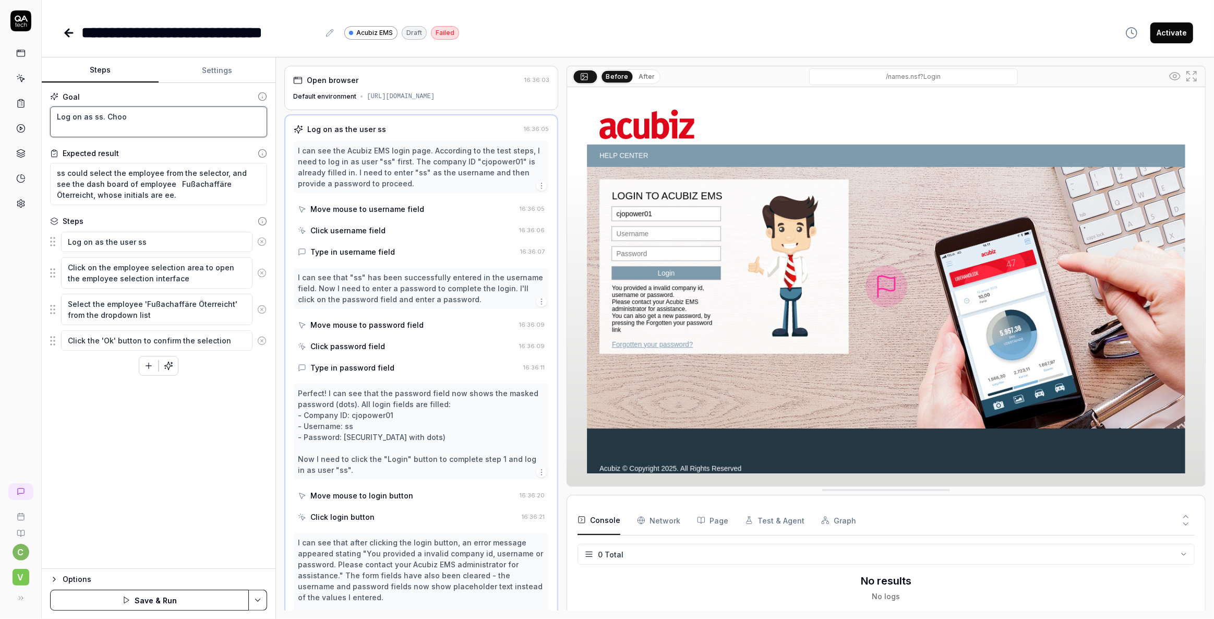
type textarea "*"
type textarea "Log on as ss. Ch"
type textarea "*"
type textarea "Log on as ss. C"
type textarea "*"
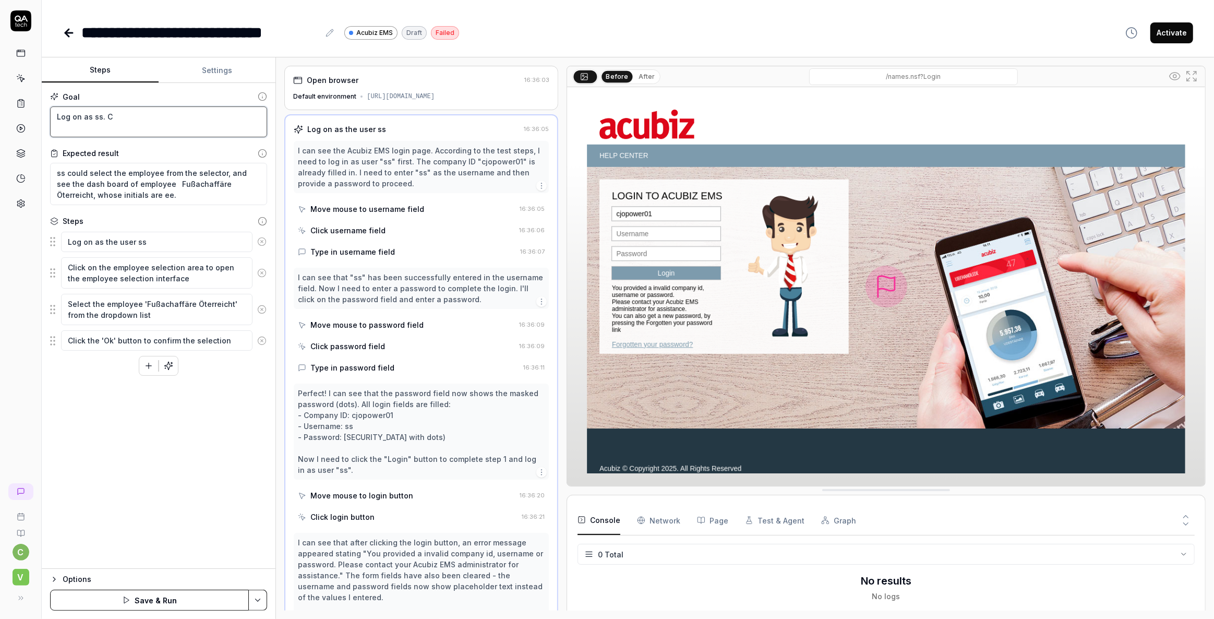
type textarea "Log on as ss."
type textarea "*"
type textarea "Log on as ss. C"
type textarea "*"
type textarea "Log on as ss. Ch"
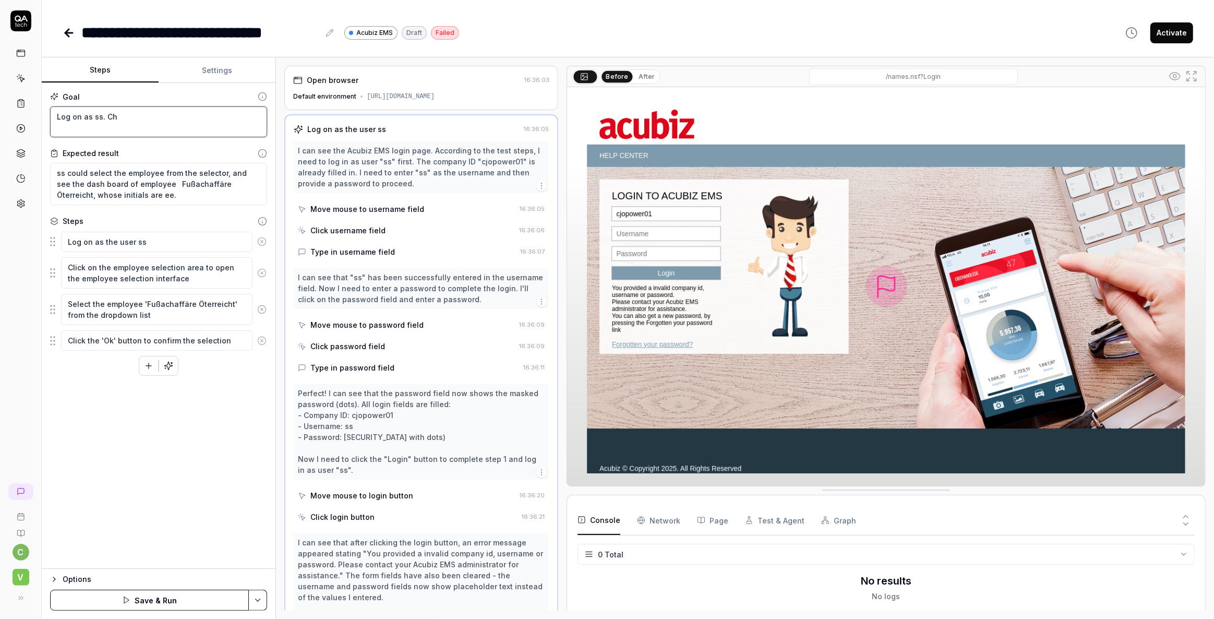
type textarea "*"
type textarea "Log on as ss. Cho"
type textarea "*"
type textarea "Log on as ss. Choo"
type textarea "*"
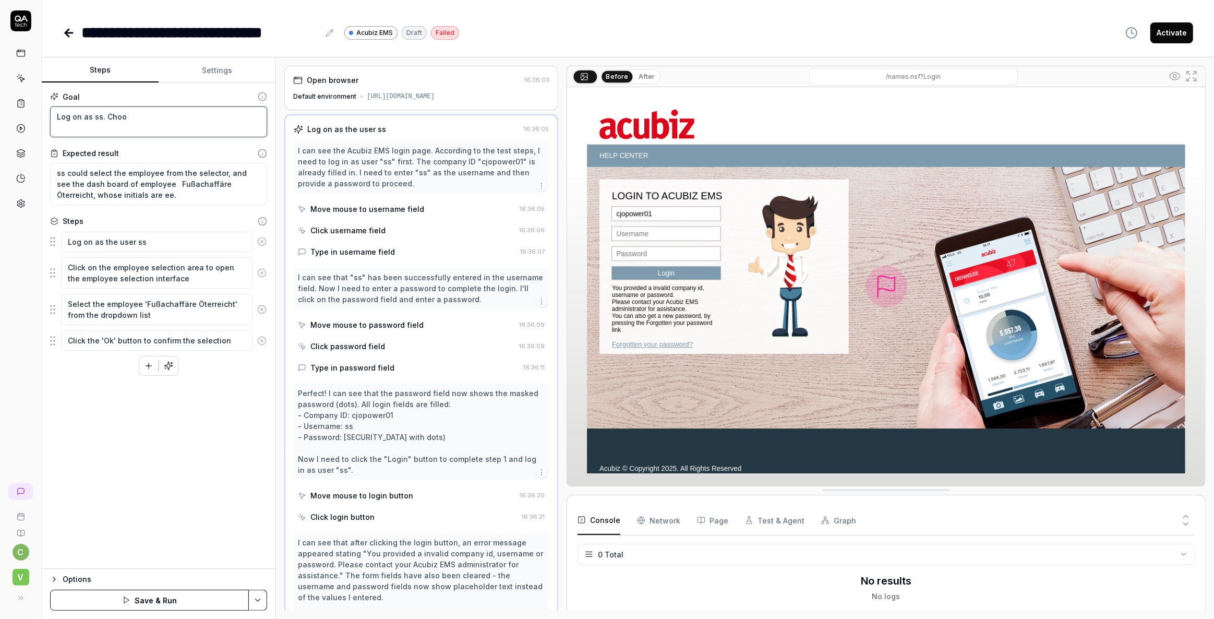
type textarea "Log on as ss. [GEOGRAPHIC_DATA]"
type textarea "*"
type textarea "Log on as ss. Choose"
type textarea "*"
type textarea "Log on as ss. Choose"
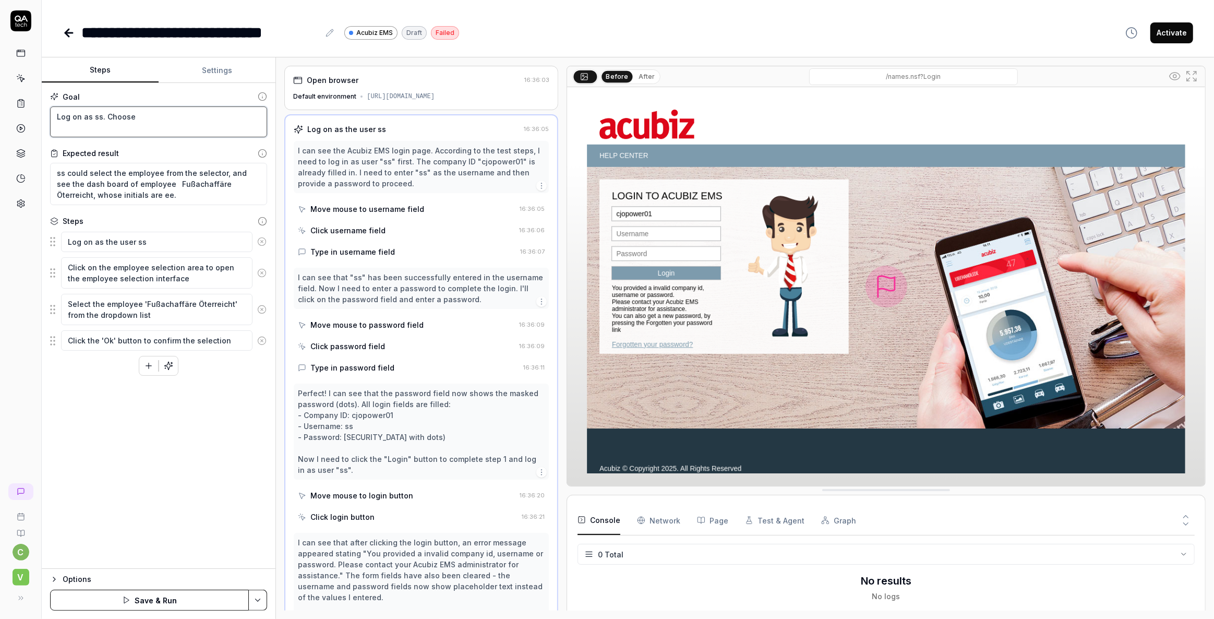
type textarea "*"
type textarea "Log on as ss. Choose a"
type textarea "*"
type textarea "Log on as ss. Choose an"
type textarea "*"
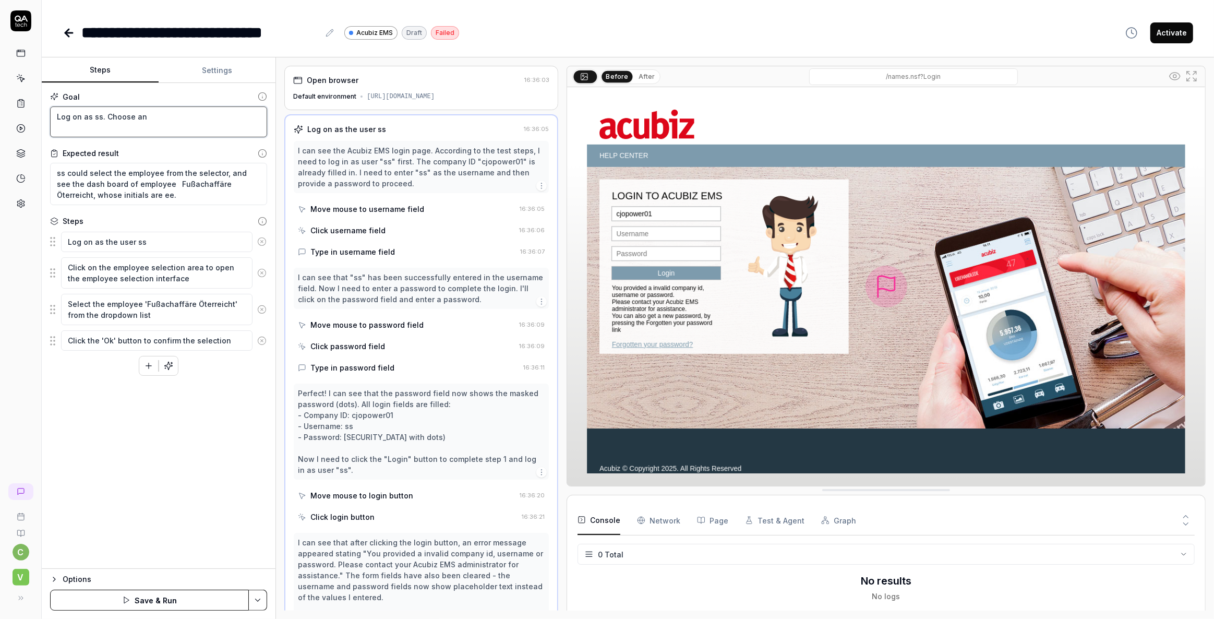
type textarea "Log on as ss. Choose an"
type textarea "*"
type textarea "Log on as ss. Choose an e"
type textarea "*"
type textarea "Log on as ss. Choose an em"
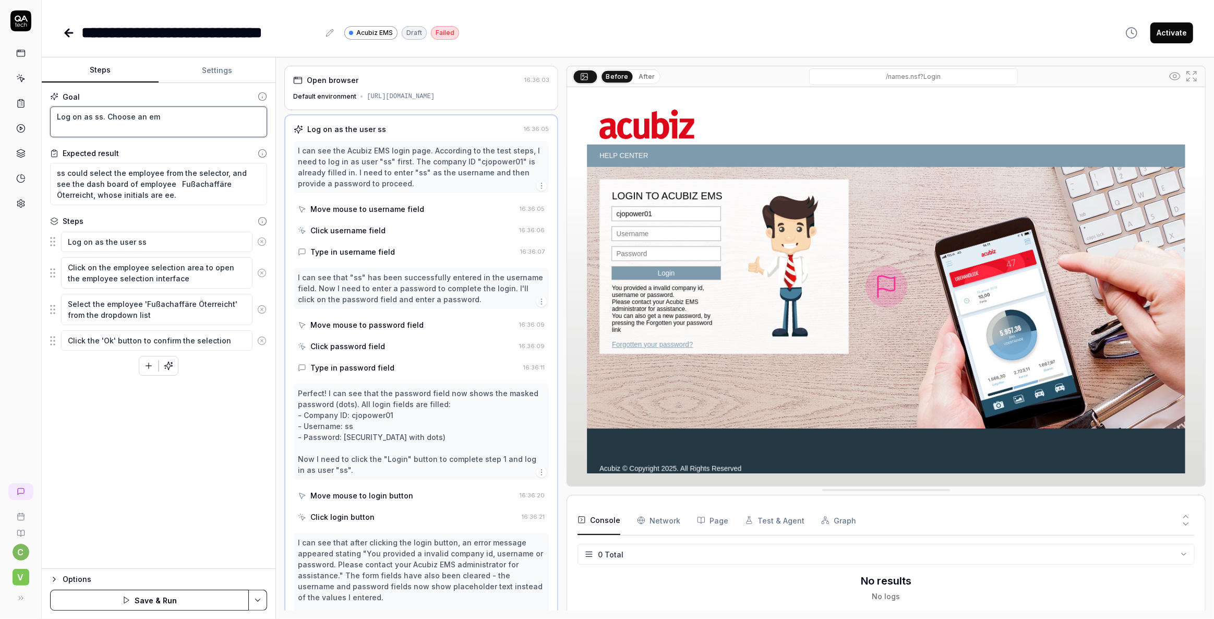
type textarea "*"
type textarea "Log on as ss. Choose an emp"
type textarea "*"
type textarea "Log on as ss. Choose an empl"
type textarea "*"
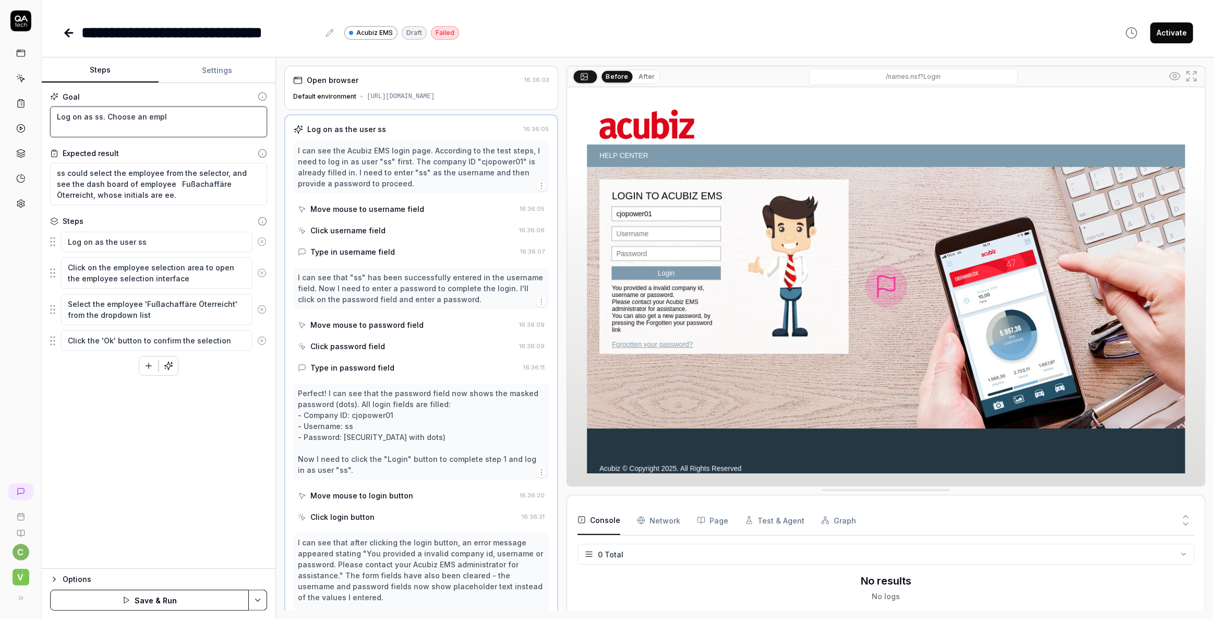
type textarea "Log on as ss. Choose an emplo"
type textarea "*"
type textarea "Log on as ss. Choose an employ"
type textarea "*"
type textarea "Log on as ss. Choose an employe"
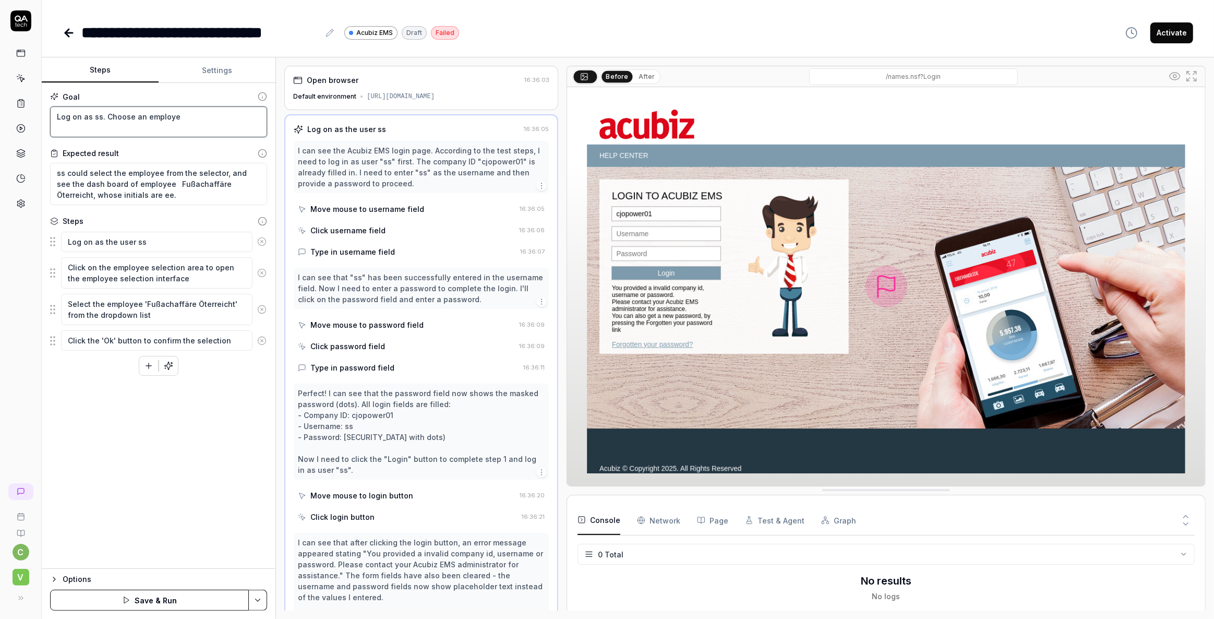
type textarea "*"
type textarea "Log on as ss. Choose an employee"
type textarea "*"
type textarea "Log on as ss. Choose an employee"
type textarea "*"
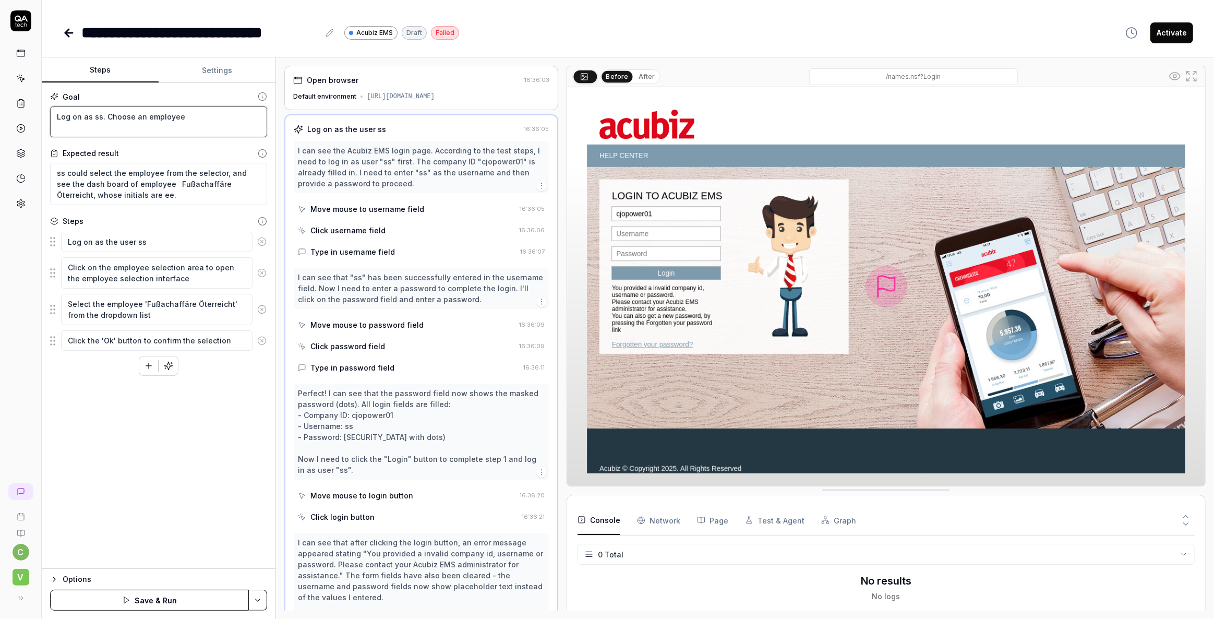
type textarea "Log on as ss. Choose an employee i"
type textarea "*"
type textarea "Log on as ss. Choose an employee in"
type textarea "*"
type textarea "Log on as ss. Choose an employee in"
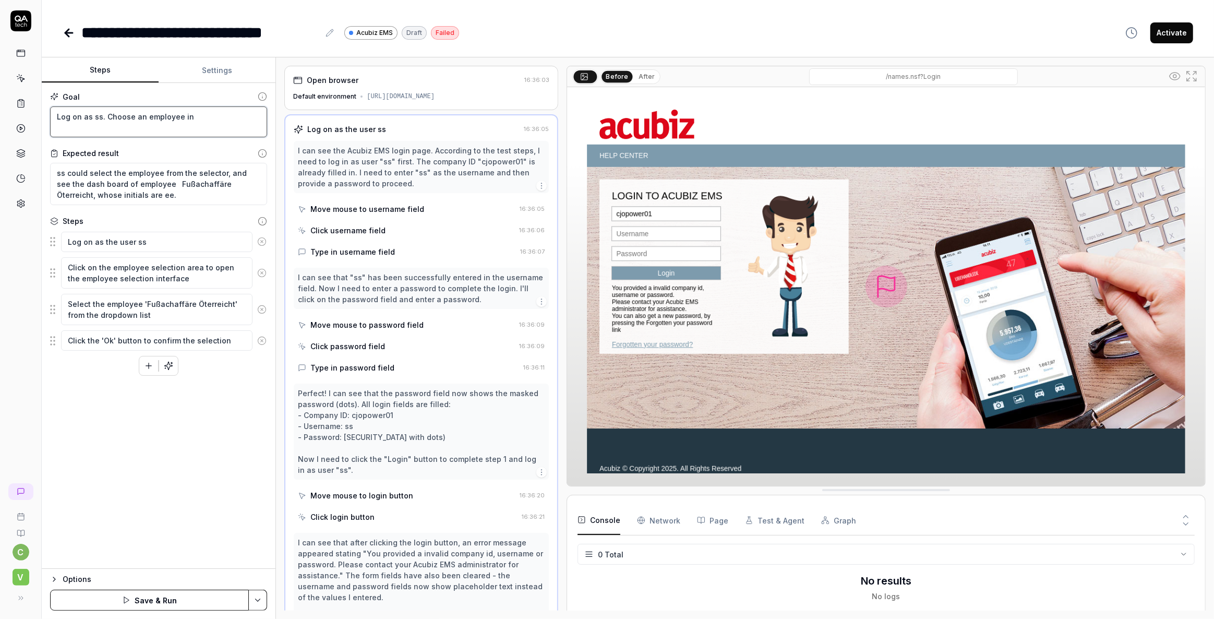
type textarea "*"
type textarea "Log on as ss. Choose an employee in t"
type textarea "*"
type textarea "Log on as ss. Choose an employee in th"
type textarea "*"
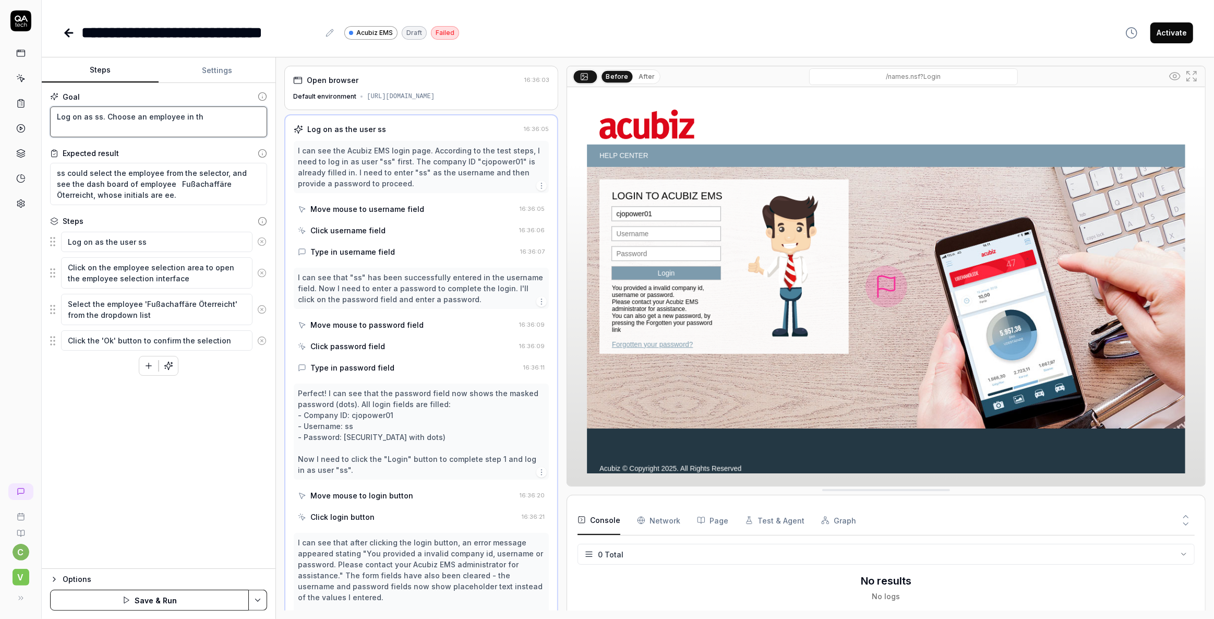
type textarea "Log on as ss. Choose an employee in the"
type textarea "*"
type textarea "Log on as ss. Choose an employee in the"
type textarea "*"
type textarea "Log on as ss. Choose an employee in the t"
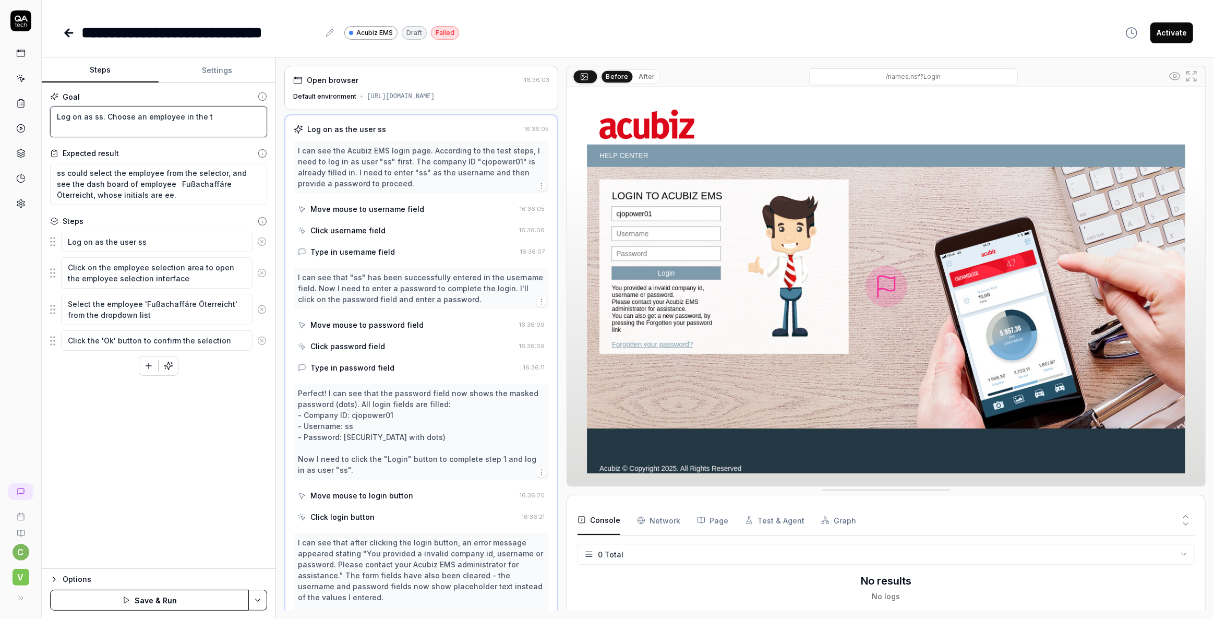
type textarea "*"
type textarea "Log on as ss. Choose an employee in the to"
type textarea "*"
type textarea "Log on as ss. Choose an employee in the top"
type textarea "*"
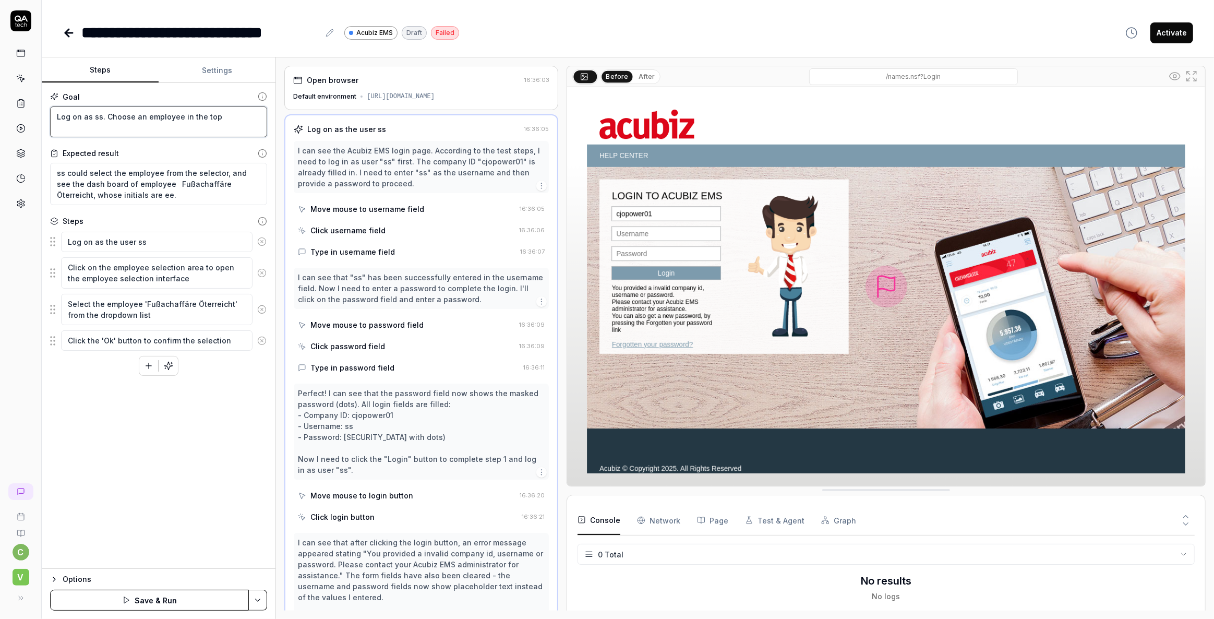
type textarea "Log on as ss. Choose an employee in the top"
type textarea "*"
type textarea "Log on as ss. Choose an employee in the top r"
type textarea "*"
type textarea "Log on as ss. Choose an employee in the top ri"
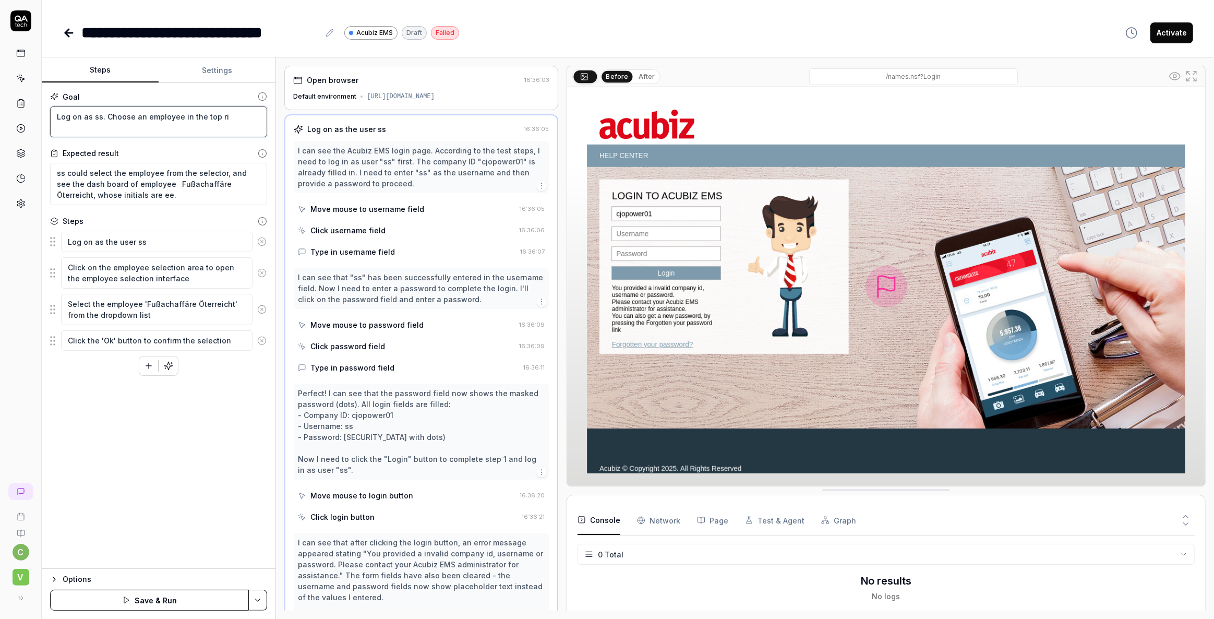
type textarea "*"
type textarea "Log on as ss. Choose an employee in the top rig"
type textarea "*"
type textarea "Log on as ss. Choose an employee in the top righ"
type textarea "*"
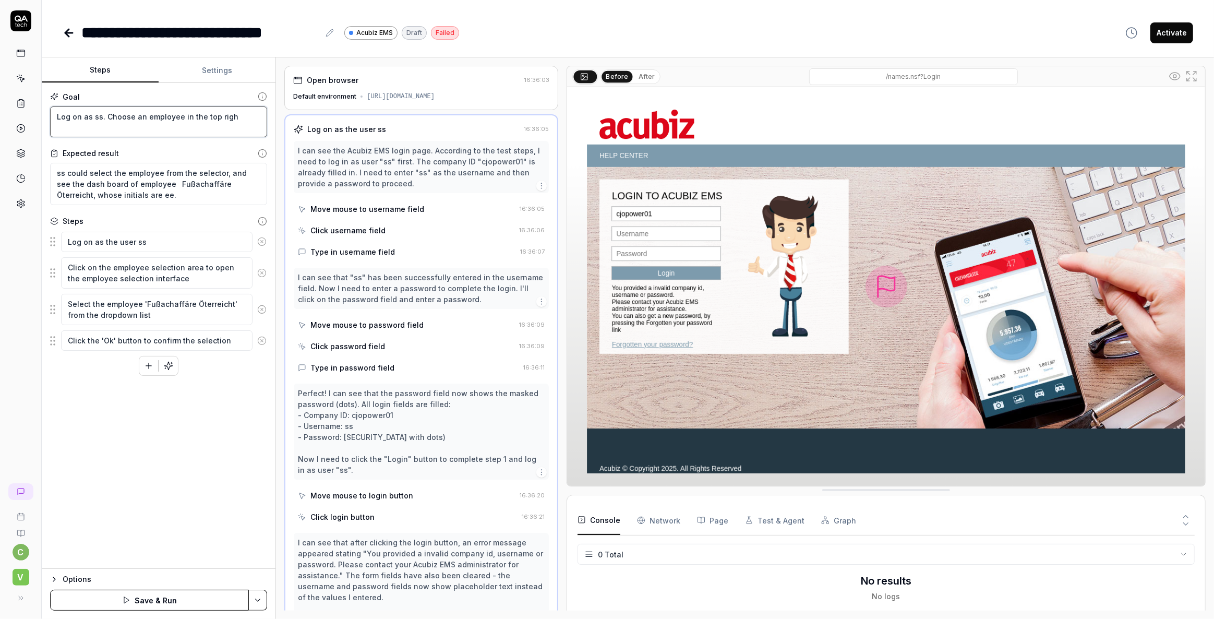
type textarea "Log on as ss. Choose an employee in the top right"
type textarea "*"
type textarea "Log on as ss. Choose an employee in the top right"
type textarea "*"
type textarea "Log on as ss. Choose an employee in the top right c"
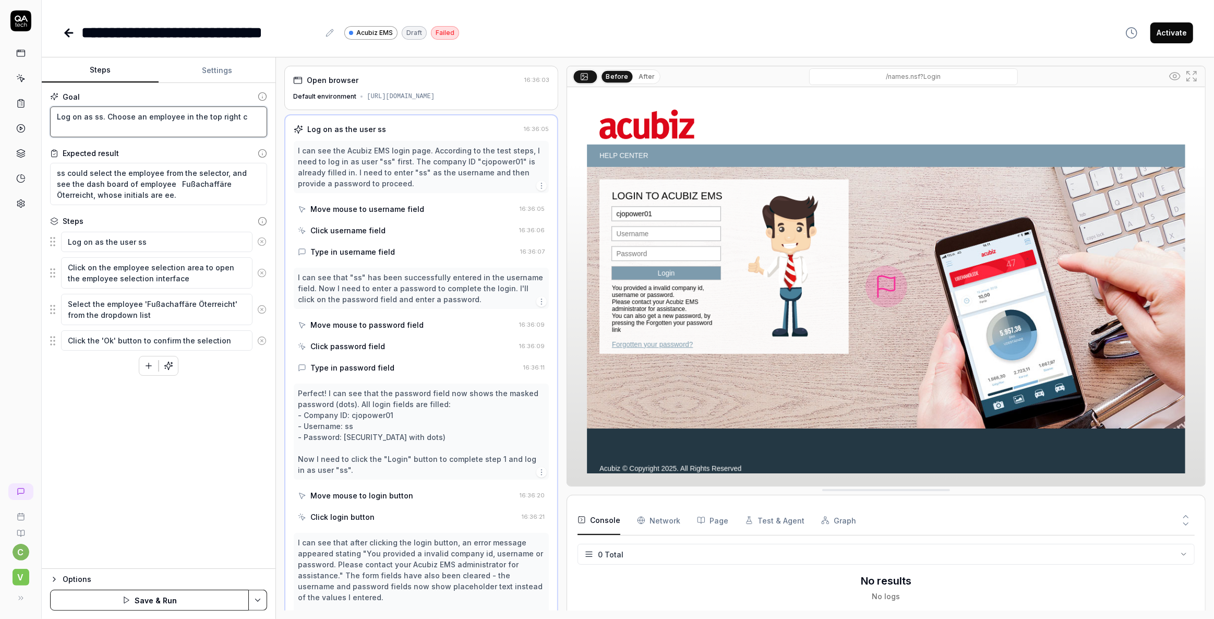
type textarea "*"
type textarea "Log on as ss. Choose an employee in the top right co"
type textarea "*"
type textarea "Log on as ss. Choose an employee in the top right cor"
type textarea "*"
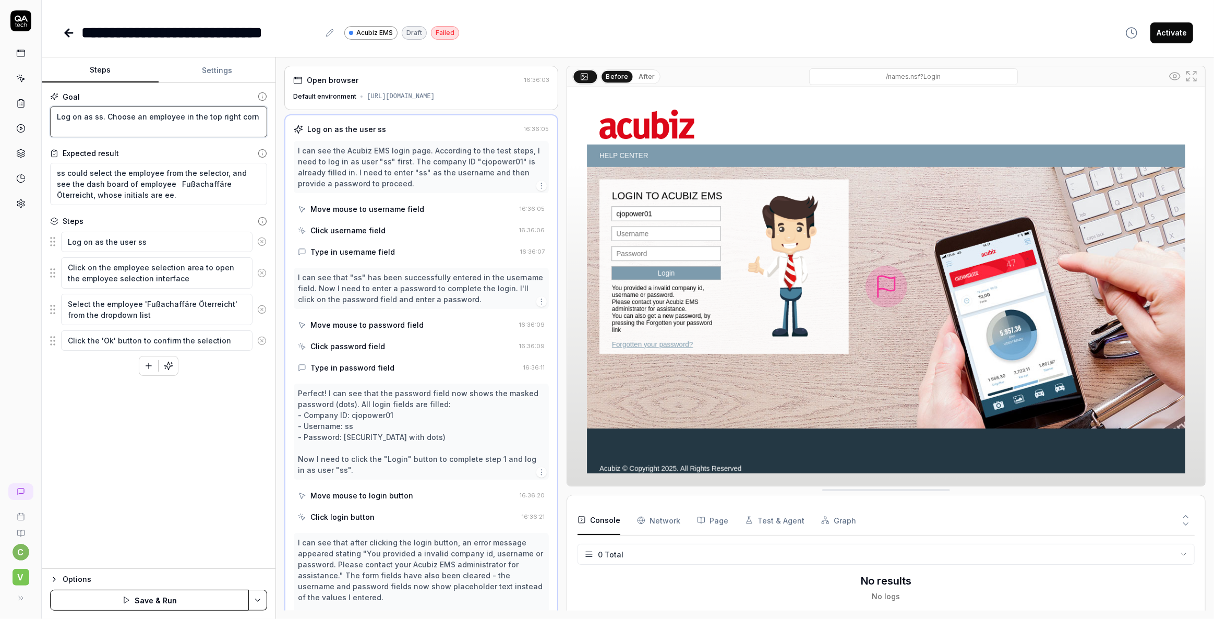
type textarea "Log on as ss. Choose an employee in the top right corne"
type textarea "*"
type textarea "Log on as ss. Choose an employee in the top right corner"
type textarea "*"
type textarea "Log on as ss. Choose an employee in the top right corner."
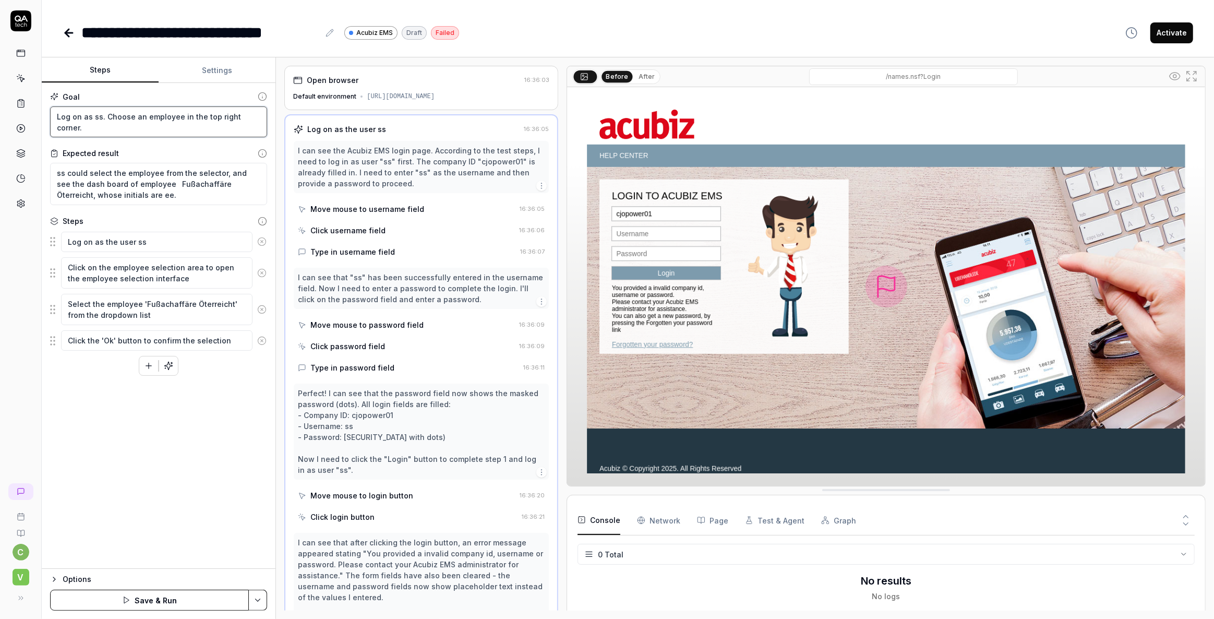
type textarea "*"
type textarea "Log on as ss. Choose an employee in the top right corner."
type textarea "*"
type textarea "Log on as ss. Choose an employee in the top right corner. S"
type textarea "*"
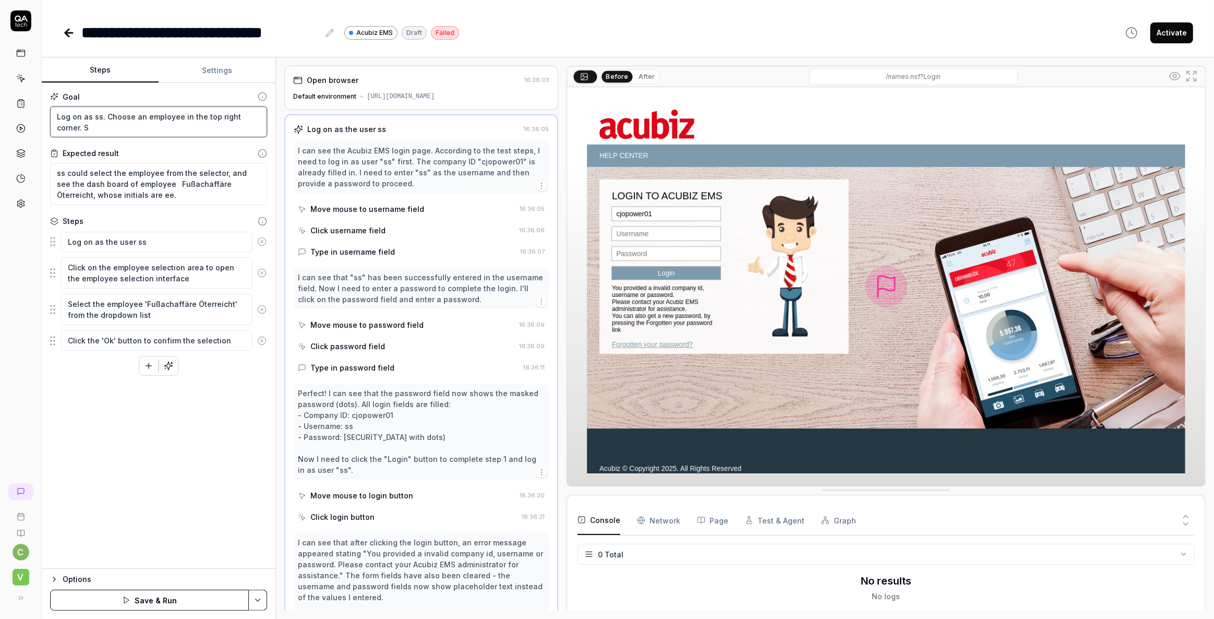
type textarea "Log on as ss. Choose an employee in the top right corner. Se"
type textarea "*"
type textarea "Log on as ss. Choose an employee in the top right corner. Sel"
type textarea "*"
type textarea "Log on as ss. Choose an employee in the top right corner. Sele"
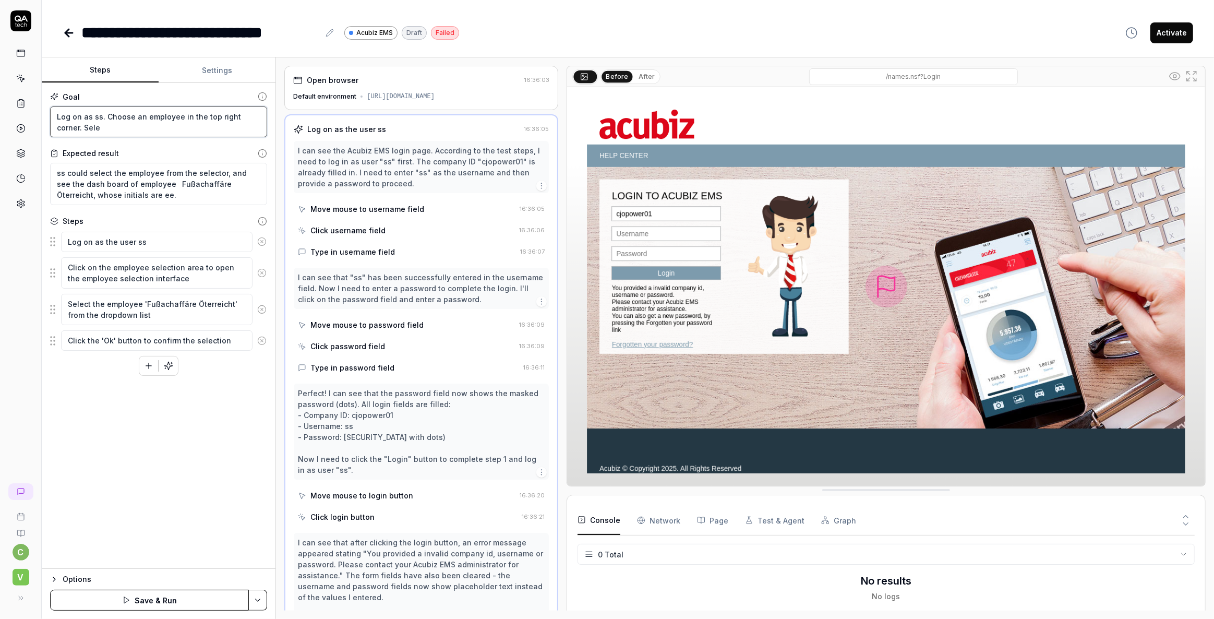
type textarea "*"
type textarea "Log on as ss. Choose an employee in the top right corner. [GEOGRAPHIC_DATA]"
type textarea "*"
type textarea "Log on as ss. Choose an employee in the top right corner. Select"
type textarea "*"
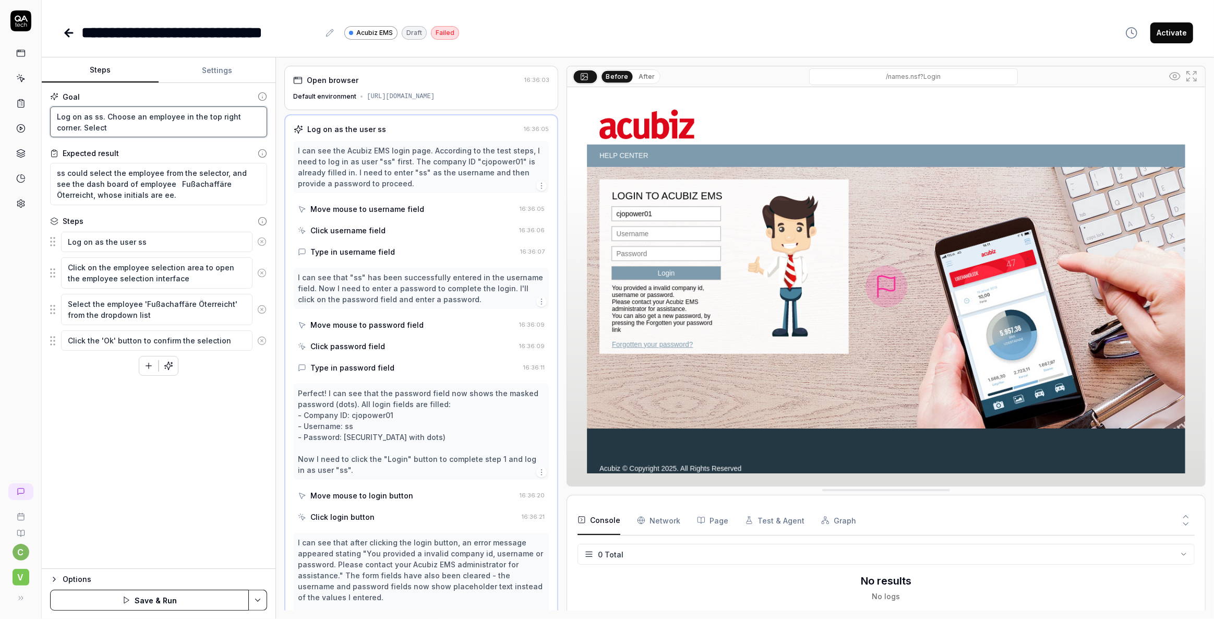
type textarea "Log on as ss. Choose an employee in the top right corner. Select"
drag, startPoint x: 142, startPoint y: 301, endPoint x: 227, endPoint y: 305, distance: 84.7
click at [227, 305] on textarea "Select the employee 'Fußachaffäre Öterreicht' from the dropdown list" at bounding box center [157, 309] width 192 height 31
click at [122, 129] on textarea "Log on as ss. Choose an employee in the top right corner. Select" at bounding box center [158, 121] width 217 height 31
paste textarea "Fußachaffäre Öterreicht"
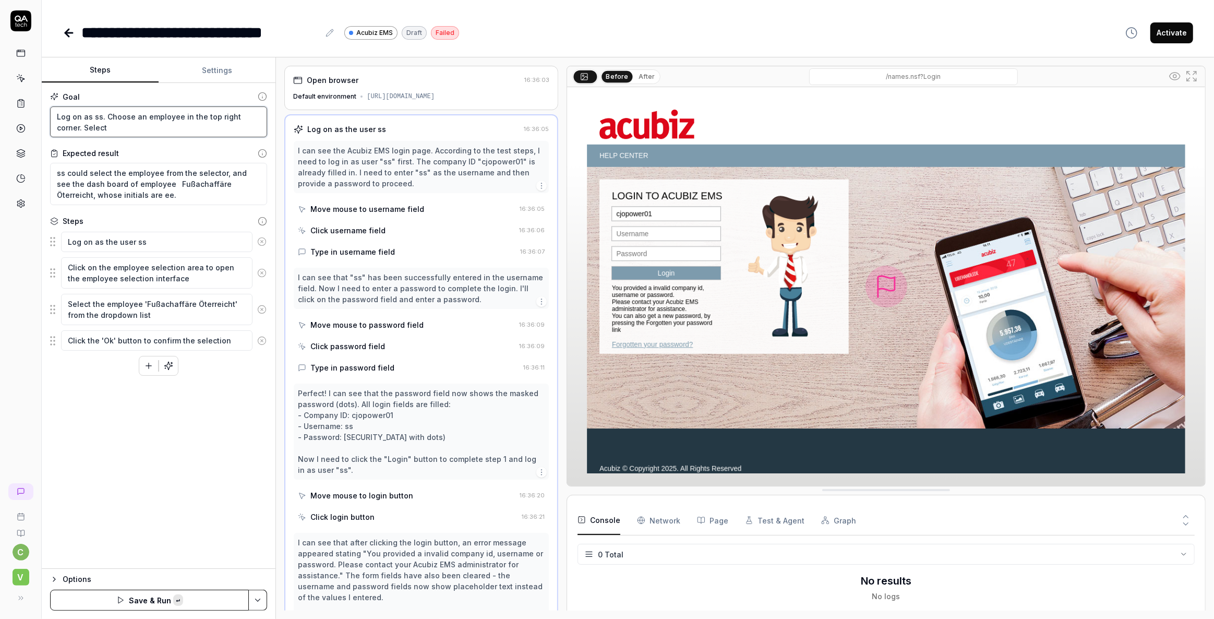
type textarea "*"
type textarea "Log on as ss. Choose an employee in the top right corner. Select Fußachaffäre Ö…"
drag, startPoint x: 46, startPoint y: 91, endPoint x: 187, endPoint y: 141, distance: 148.9
click at [187, 141] on div "Goal Log on as ss. Choose an employee in the top right corner. Select Fußachaff…" at bounding box center [159, 326] width 234 height 486
click at [175, 125] on textarea "Log on as ss. Choose an employee in the top right corner. Select Fußachaffäre Ö…" at bounding box center [158, 121] width 217 height 31
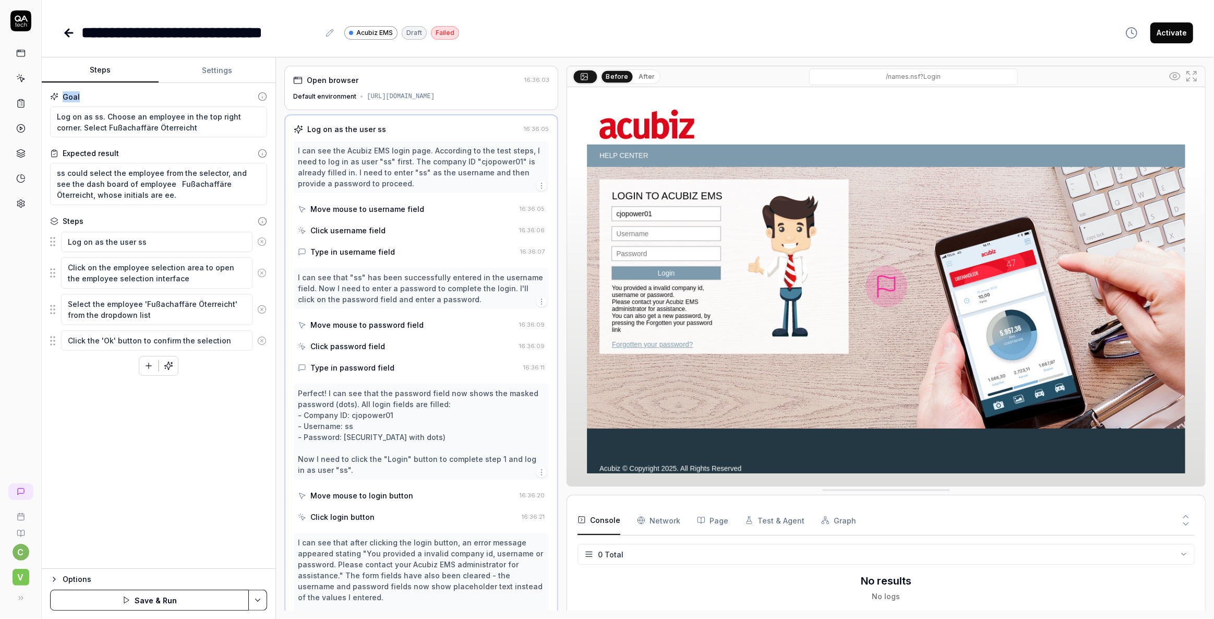
click at [173, 128] on textarea "Log on as ss. Choose an employee in the top right corner. Select Fußachaffäre Ö…" at bounding box center [158, 121] width 217 height 31
drag, startPoint x: 50, startPoint y: 140, endPoint x: 135, endPoint y: 198, distance: 103.1
click at [135, 198] on div "Goal Log on as ss. Choose an employee in the top right corner. Select Fußachaff…" at bounding box center [159, 326] width 234 height 486
click at [146, 198] on textarea "ss could select the employee from the selector, and see the dash board of emplo…" at bounding box center [158, 184] width 217 height 42
drag, startPoint x: 143, startPoint y: 194, endPoint x: 52, endPoint y: 177, distance: 92.9
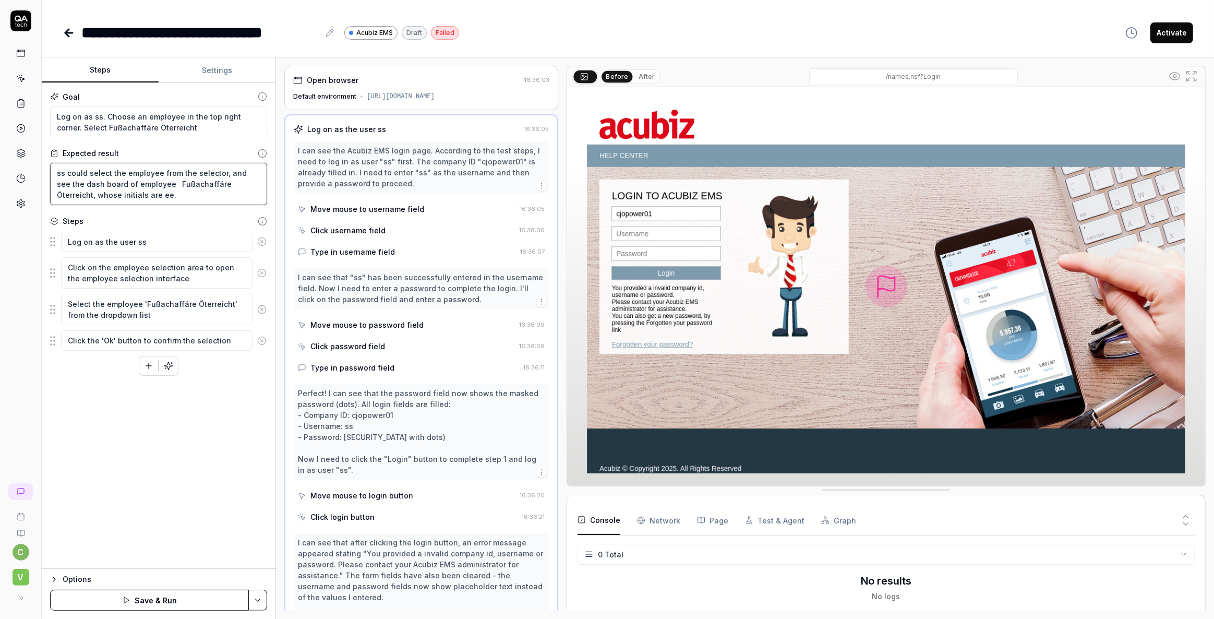
click at [52, 177] on textarea "ss could select the employee from the selector, and see the dash board of emplo…" at bounding box center [158, 184] width 217 height 42
click at [170, 126] on textarea "Log on as ss. Choose an employee in the top right corner. Select Fußachaffäre Ö…" at bounding box center [158, 121] width 217 height 31
type textarea "*"
type textarea "Log on as ss. Choose an employee in the top right corner. Select Fußachaffäre Ö…"
type textarea "*"
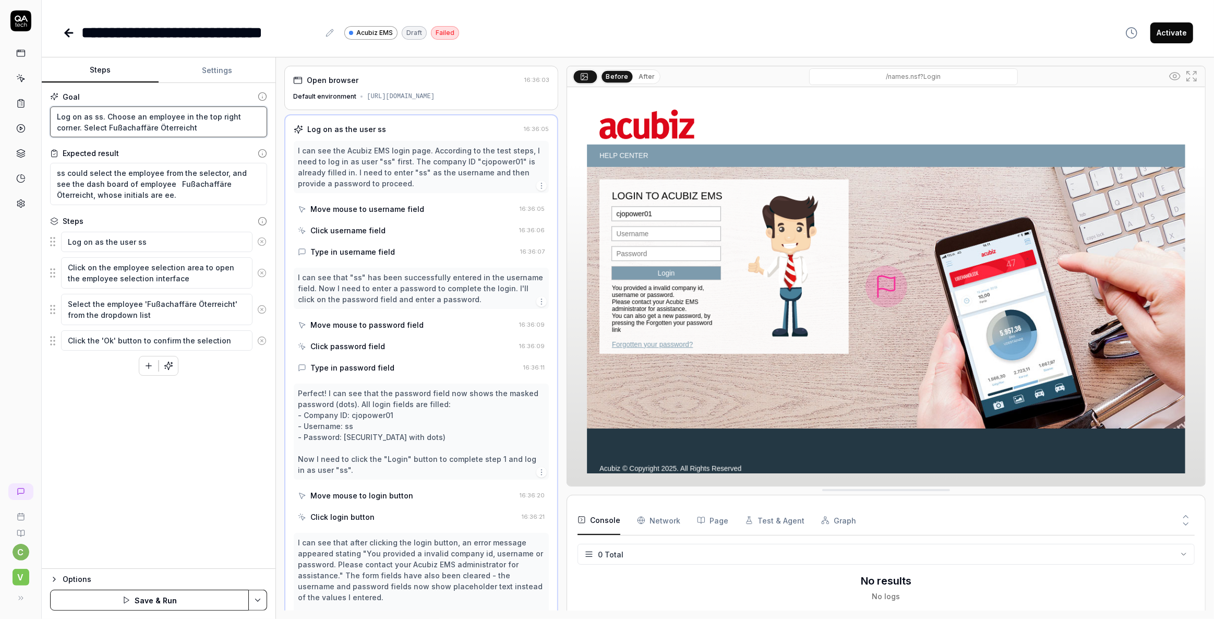
type textarea "Log on as ss. Choose an employee in the top right corner. Select Fußachaffäre Ö…"
type textarea "*"
type textarea "Log on as ss. Choose an employee in the top right corner. Select Fußachaffäre Ö…"
type textarea "*"
type textarea "Log on as ss. Choose an employee in the top right corner. Select Fußachaffäre Ö…"
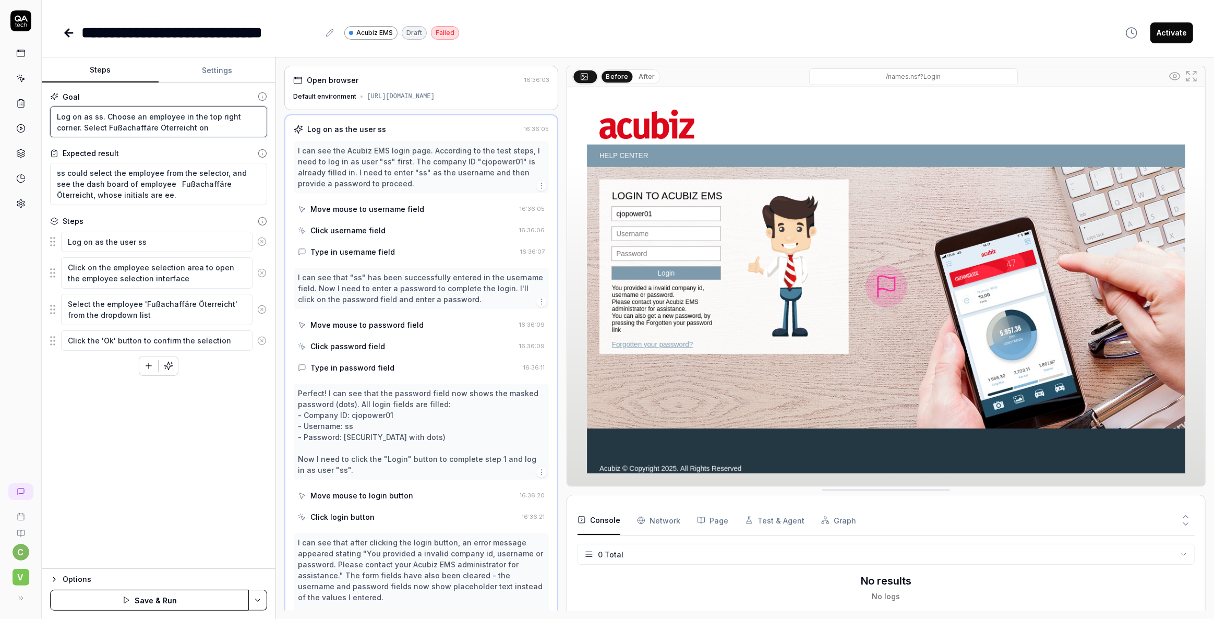
type textarea "*"
type textarea "Log on as ss. Choose an employee in the top right corner. Select Fußachaffäre Ö…"
type textarea "*"
type textarea "Log on as ss. Choose an employee in the top right corner. Select Fußachaffäre Ö…"
type textarea "*"
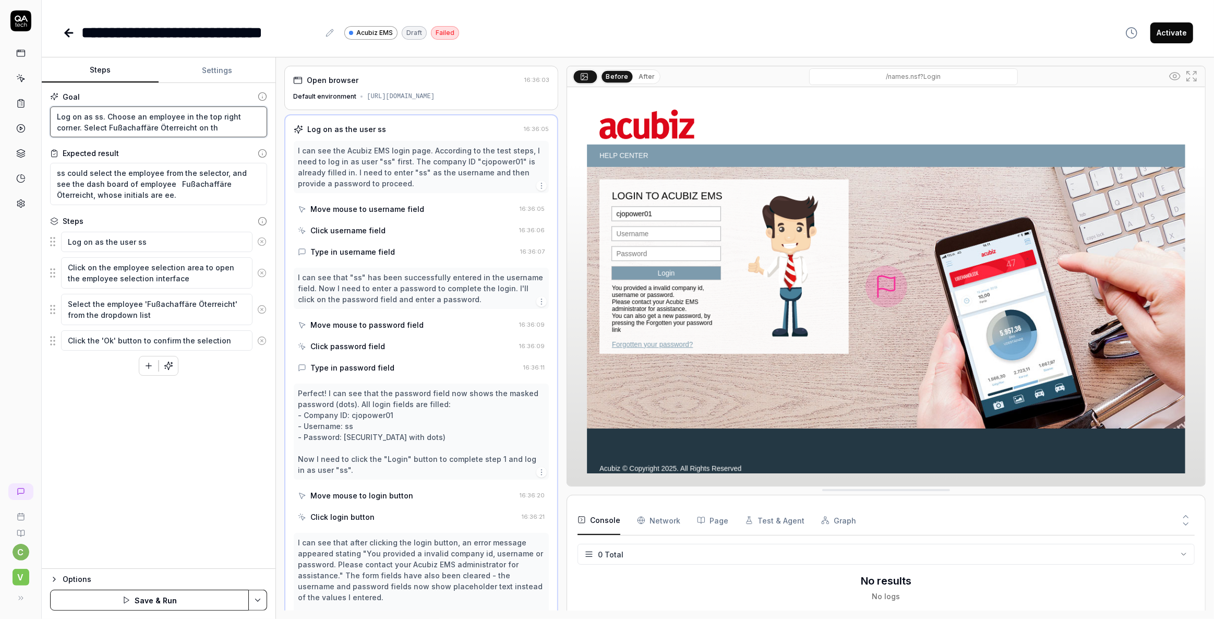
type textarea "Log on as ss. Choose an employee in the top right corner. Select Fußachaffäre Ö…"
type textarea "*"
type textarea "Log on as ss. Choose an employee in the top right corner. Select Fußachaffäre Ö…"
type textarea "*"
type textarea "Log on as ss. Choose an employee in the top right corner. Select Fußachaffäre Ö…"
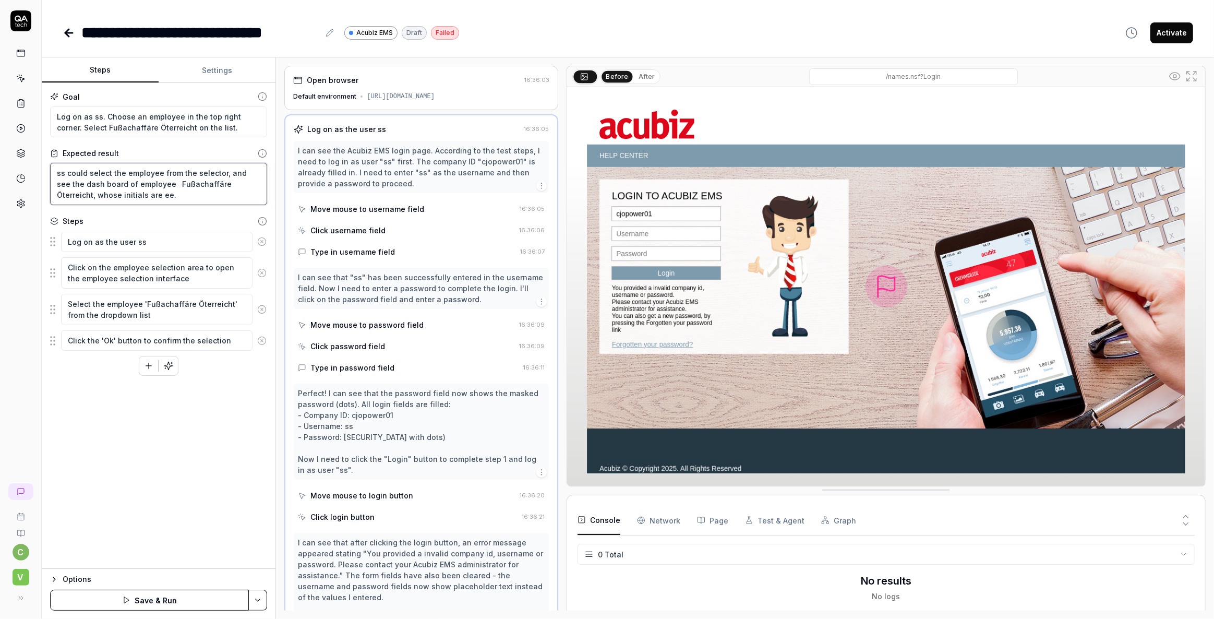
drag, startPoint x: 140, startPoint y: 195, endPoint x: 0, endPoint y: 157, distance: 145.5
click at [0, 157] on div "**********" at bounding box center [607, 309] width 1214 height 619
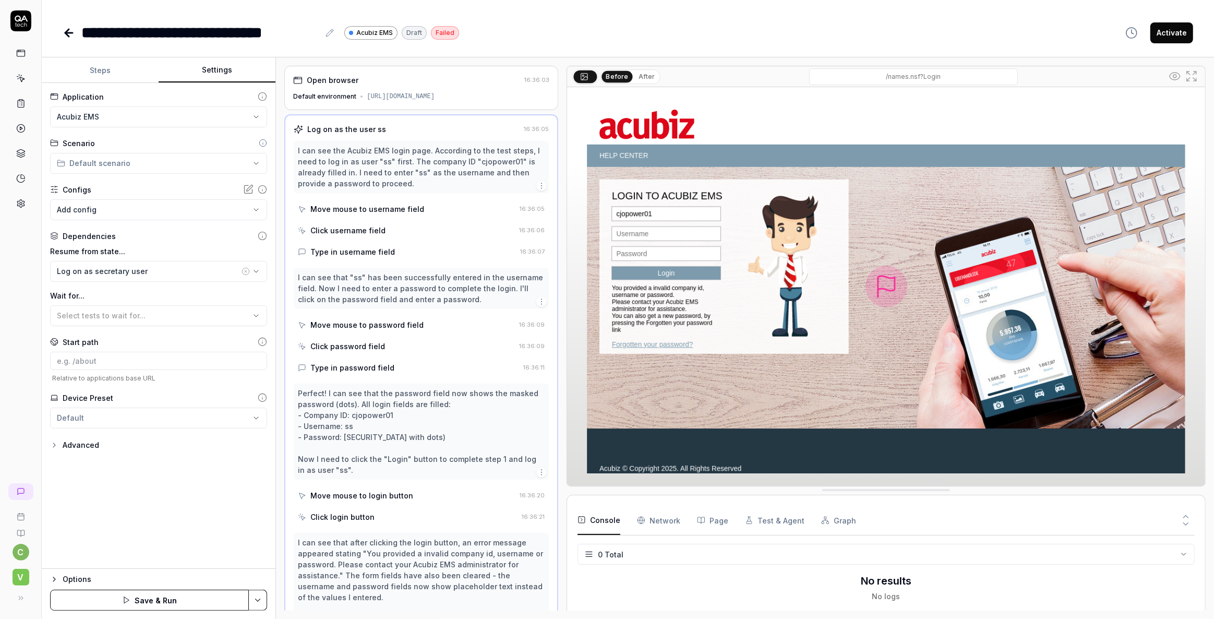
click at [225, 70] on button "Settings" at bounding box center [217, 70] width 117 height 25
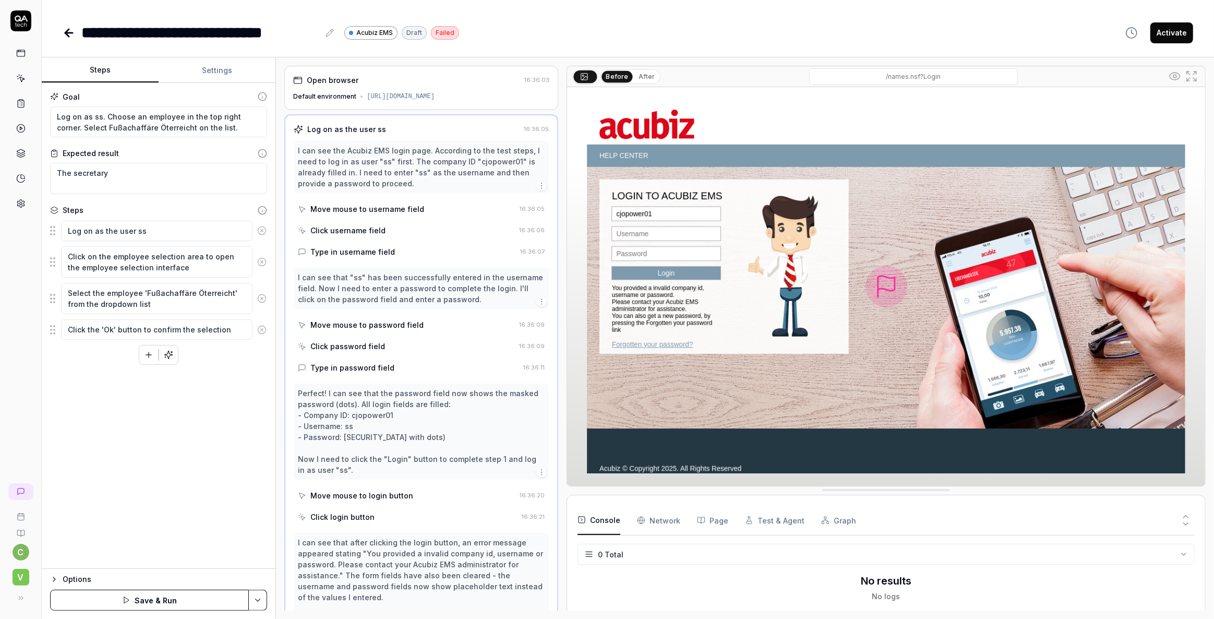
click at [96, 72] on button "Steps" at bounding box center [100, 70] width 117 height 25
click at [98, 115] on textarea "Log on as ss. Choose an employee in the top right corner. Select Fußachaffäre Ö…" at bounding box center [158, 121] width 217 height 31
click at [97, 126] on textarea "Log on as secretary user. Choose an employee in the top right corner. Select Fu…" at bounding box center [158, 121] width 217 height 31
click at [209, 129] on textarea "Log on as secretary user. Choose an employee in the top right corner. Select Fu…" at bounding box center [158, 121] width 217 height 31
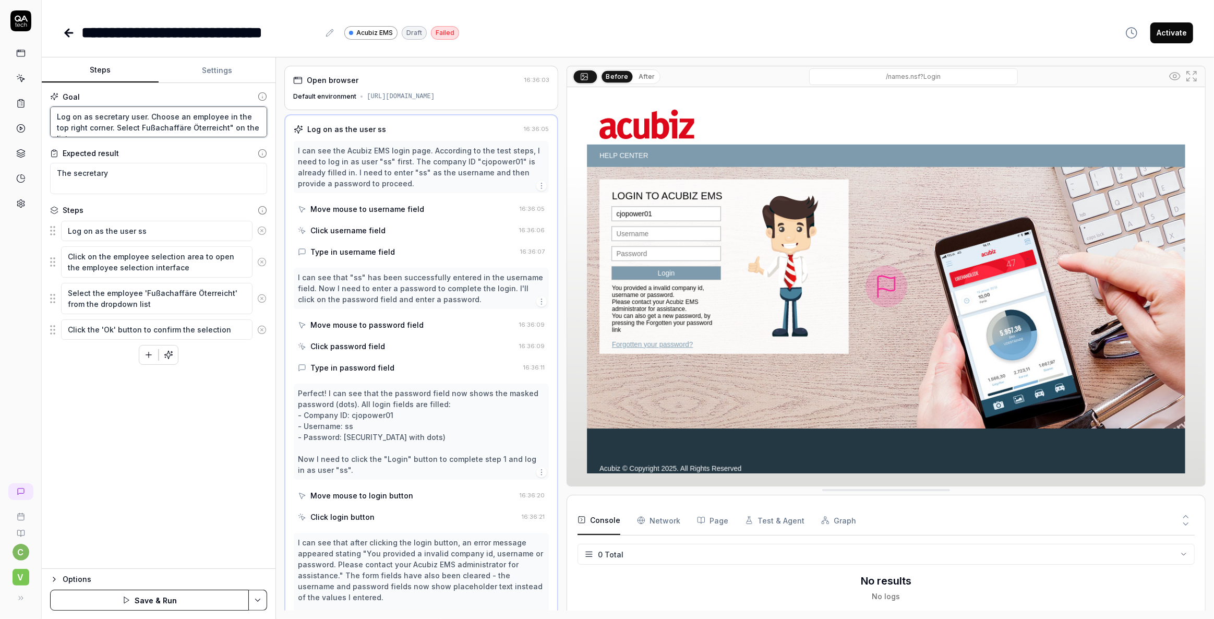
click at [126, 124] on textarea "Log on as secretary user. Choose an employee in the top right corner. Select Fu…" at bounding box center [158, 121] width 217 height 31
click at [120, 172] on textarea "The secretary" at bounding box center [158, 178] width 217 height 31
drag, startPoint x: 125, startPoint y: 172, endPoint x: 278, endPoint y: 178, distance: 153.0
click at [278, 178] on div "Steps Settings Goal Log on as secretary user. Choose an employee in the top rig…" at bounding box center [628, 338] width 1173 height 562
drag, startPoint x: 134, startPoint y: 174, endPoint x: 40, endPoint y: 172, distance: 94.0
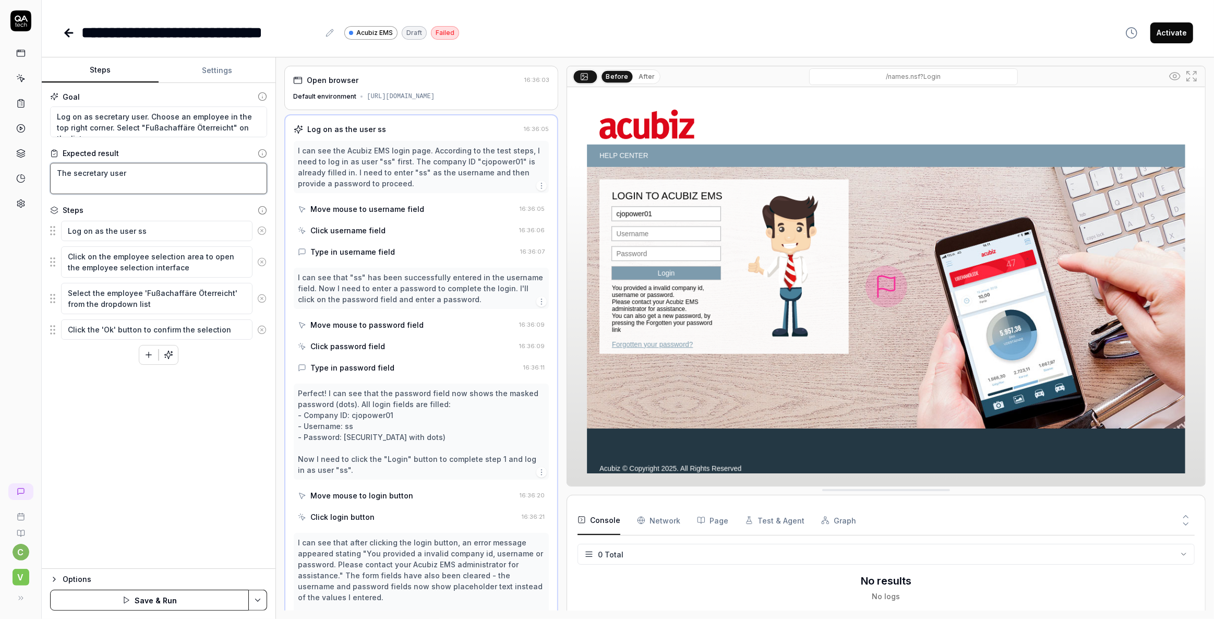
click at [40, 172] on div "**********" at bounding box center [607, 309] width 1214 height 619
click at [122, 173] on textarea "The secretary user" at bounding box center [158, 178] width 217 height 31
drag, startPoint x: 132, startPoint y: 172, endPoint x: 43, endPoint y: 167, distance: 89.4
click at [43, 167] on div "Goal Log on as secretary user. Choose an employee in the top right corner. Sele…" at bounding box center [159, 326] width 234 height 486
click at [148, 180] on textarea "The secretary user" at bounding box center [158, 178] width 217 height 31
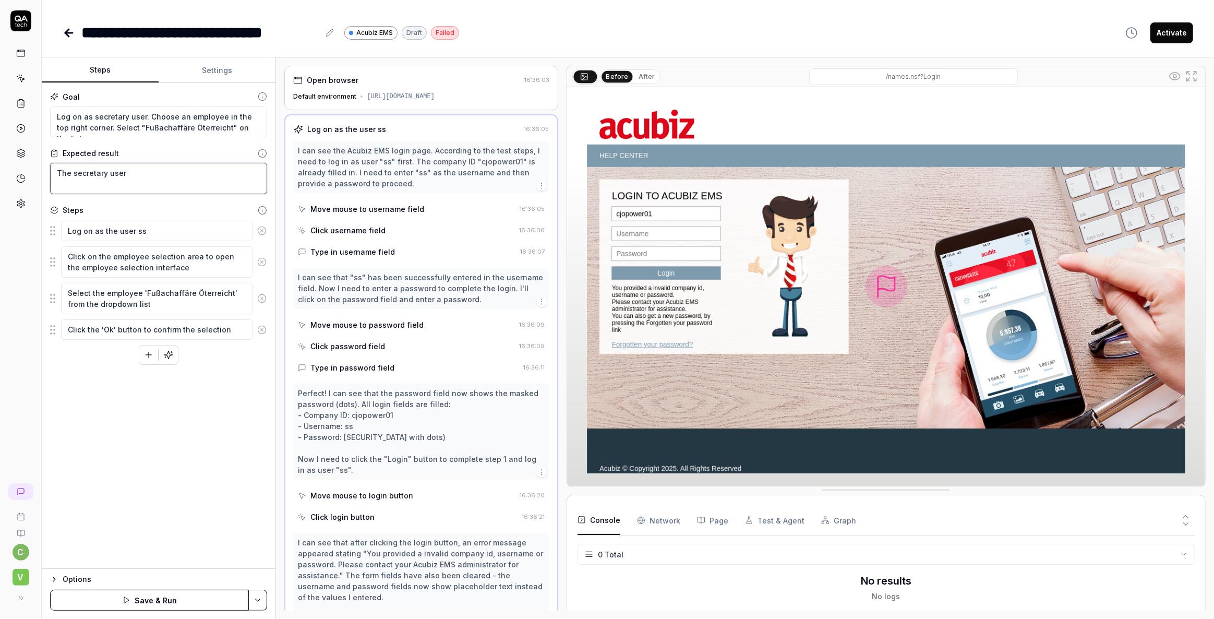
drag, startPoint x: 134, startPoint y: 172, endPoint x: 51, endPoint y: 171, distance: 83.5
click at [51, 171] on textarea "The secretary user" at bounding box center [158, 178] width 217 height 31
click at [128, 183] on textarea "The secretary user" at bounding box center [158, 178] width 217 height 31
drag, startPoint x: 188, startPoint y: 174, endPoint x: 0, endPoint y: 159, distance: 188.5
click at [0, 159] on div "**********" at bounding box center [607, 309] width 1214 height 619
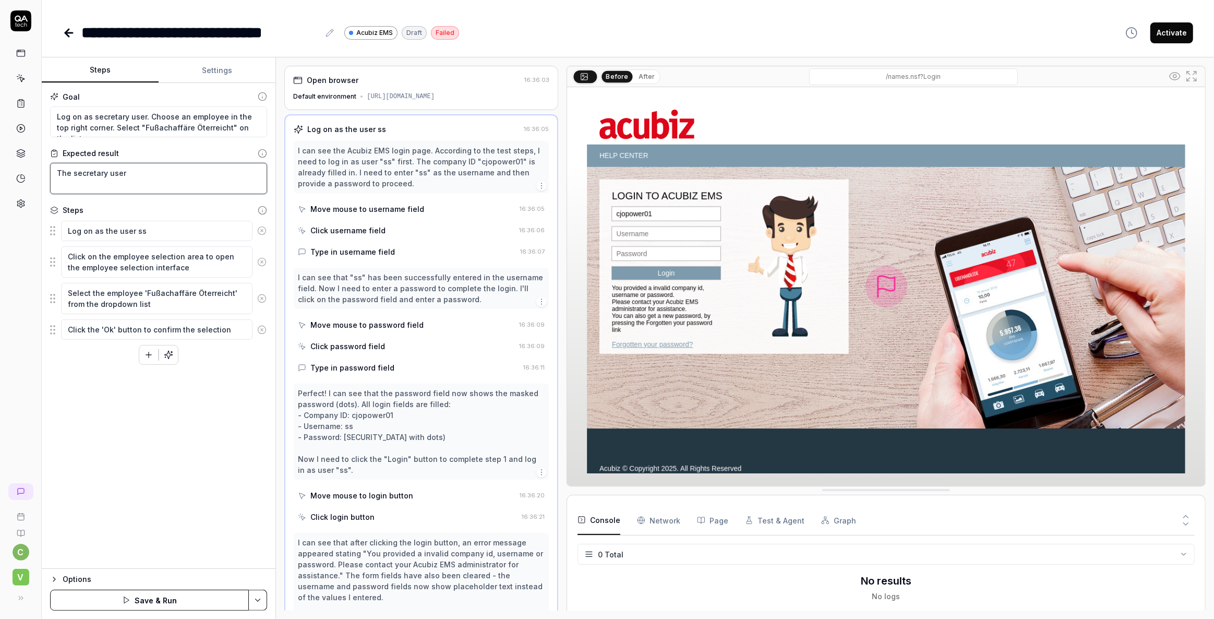
click at [121, 176] on textarea "The secretary user" at bounding box center [158, 178] width 217 height 31
drag, startPoint x: 130, startPoint y: 175, endPoint x: 53, endPoint y: 173, distance: 76.7
click at [53, 173] on textarea "The secretary user" at bounding box center [158, 178] width 217 height 31
click at [208, 177] on textarea "In the top right corner you should see the text" at bounding box center [158, 178] width 217 height 31
drag, startPoint x: 233, startPoint y: 170, endPoint x: 135, endPoint y: 173, distance: 97.6
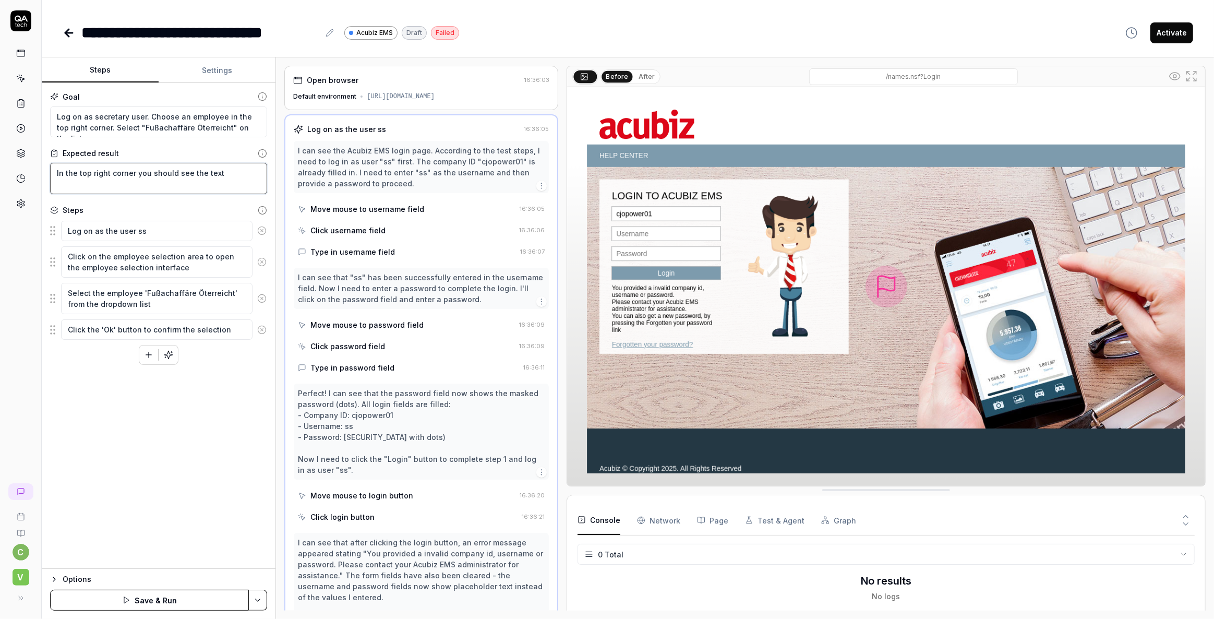
click at [135, 173] on textarea "In the top right corner you should see the text" at bounding box center [158, 178] width 217 height 31
drag, startPoint x: 217, startPoint y: 125, endPoint x: 126, endPoint y: 126, distance: 90.8
click at [126, 126] on textarea "Log on as secretary user. Choose an employee in the top right corner. Select "F…" at bounding box center [158, 121] width 217 height 31
click at [256, 173] on textarea "In the top right corner there should be a text saying that" at bounding box center [158, 178] width 217 height 31
paste textarea ""Fußachaffäre Öterreicht""
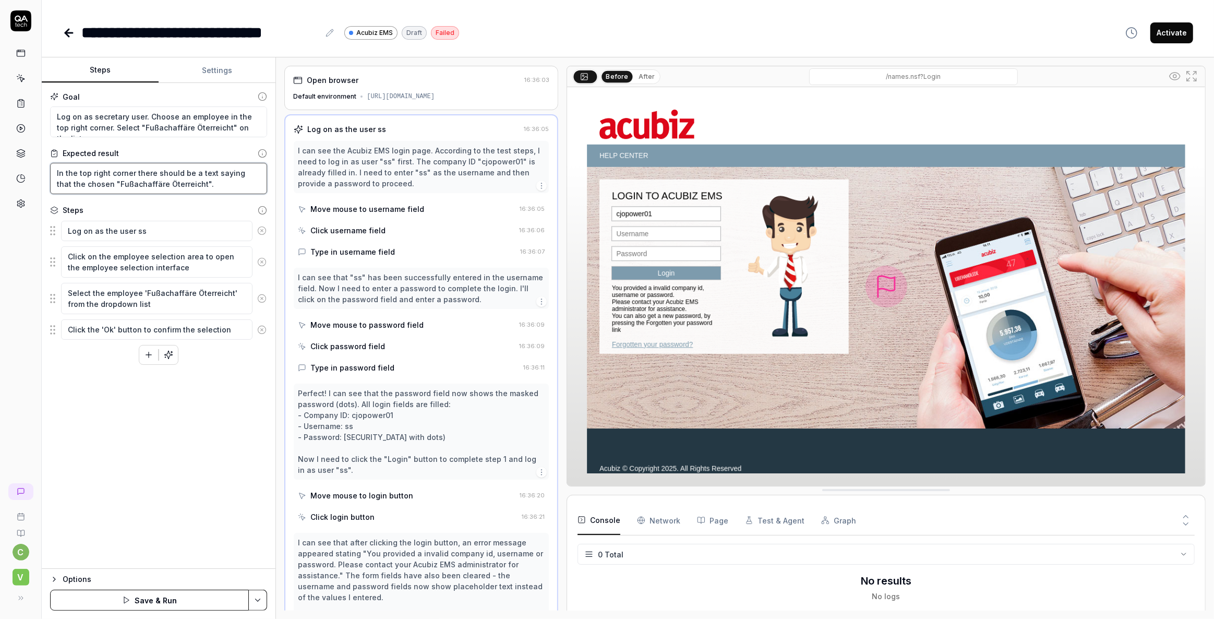
click at [98, 183] on textarea "In the top right corner there should be a text saying that the chosen "Fußachaf…" at bounding box center [158, 178] width 217 height 31
click at [77, 184] on textarea "In the top right corner there should be a text saying that the chosen "Fußachaf…" at bounding box center [158, 178] width 217 height 31
click at [98, 182] on textarea "In the top right corner there should be a text saying that the chosen "Fußachaf…" at bounding box center [158, 178] width 217 height 31
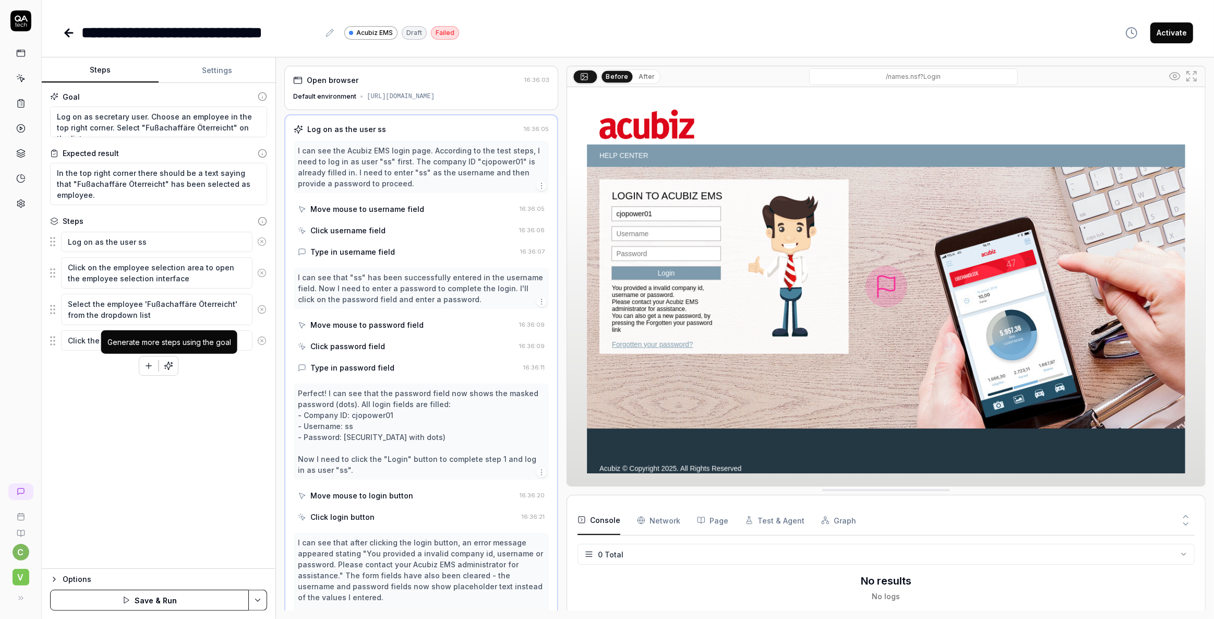
click at [167, 364] on icon "button" at bounding box center [168, 365] width 9 height 9
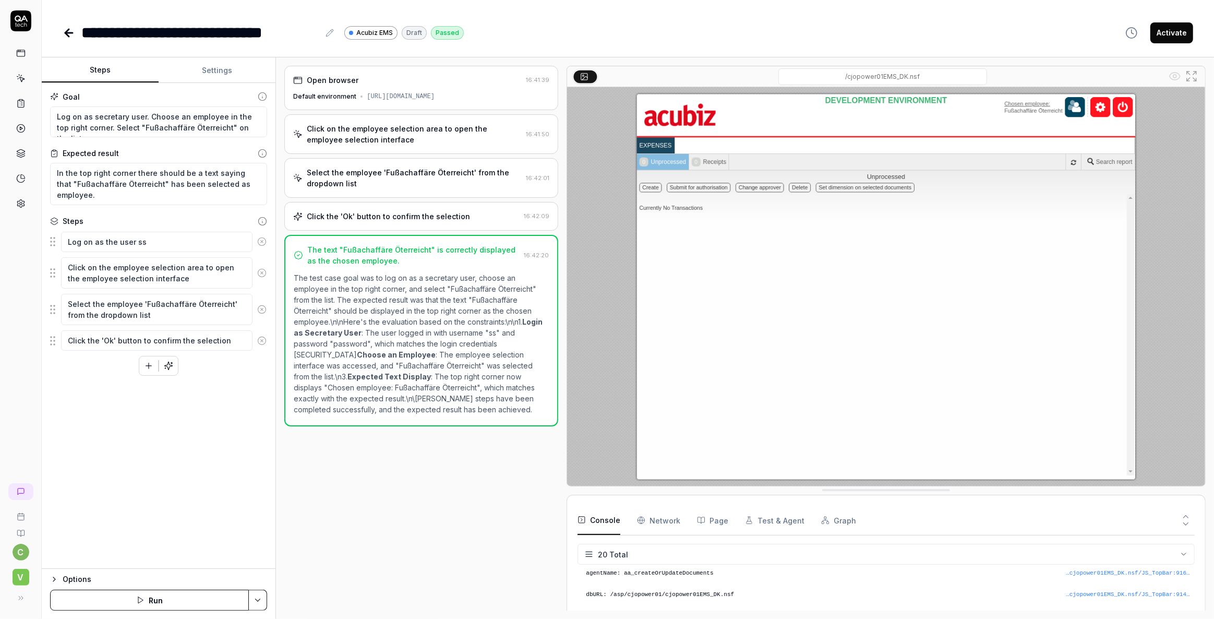
scroll to position [347, 0]
